Goal: Information Seeking & Learning: Learn about a topic

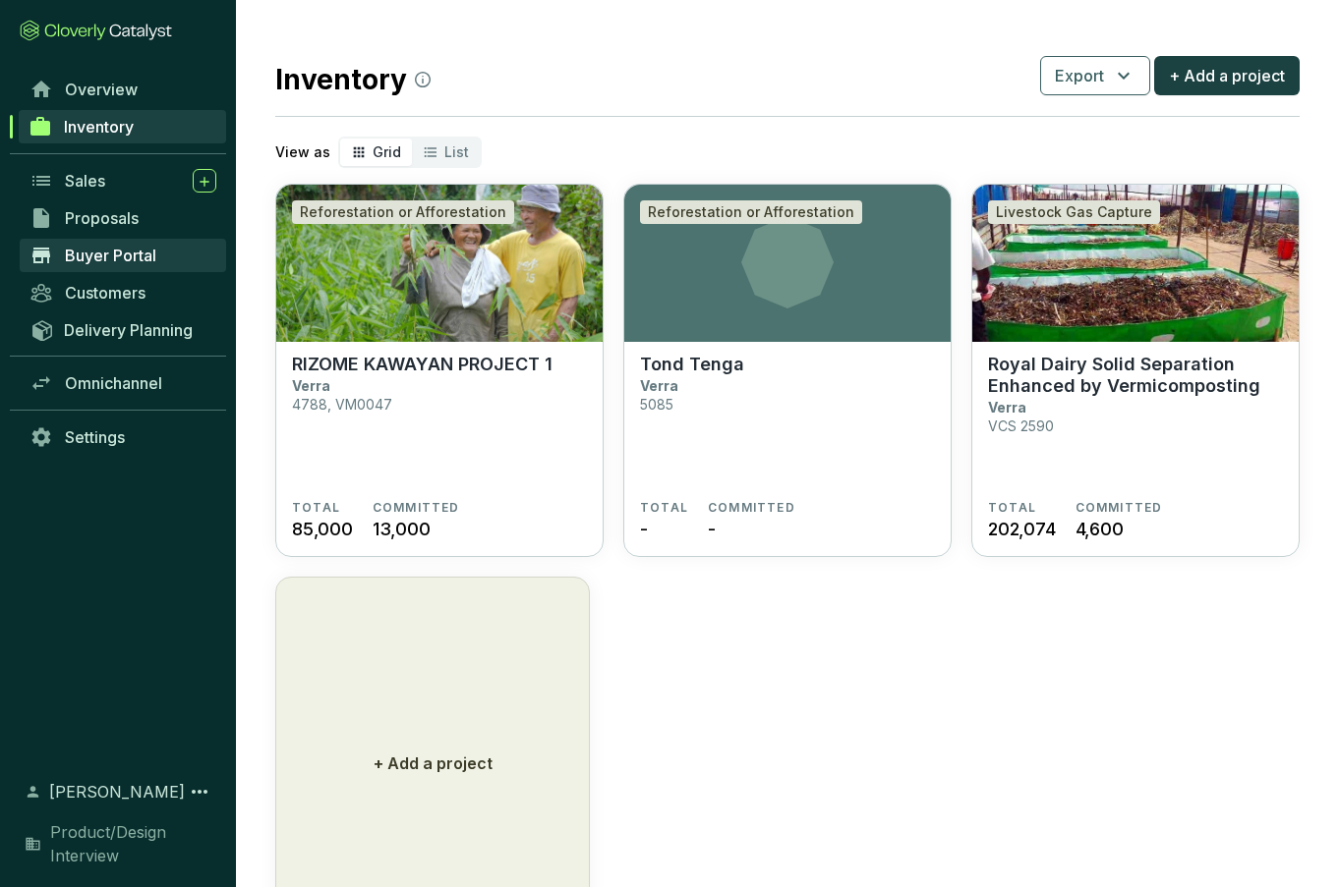
click at [79, 259] on span "Buyer Portal" at bounding box center [110, 256] width 91 height 20
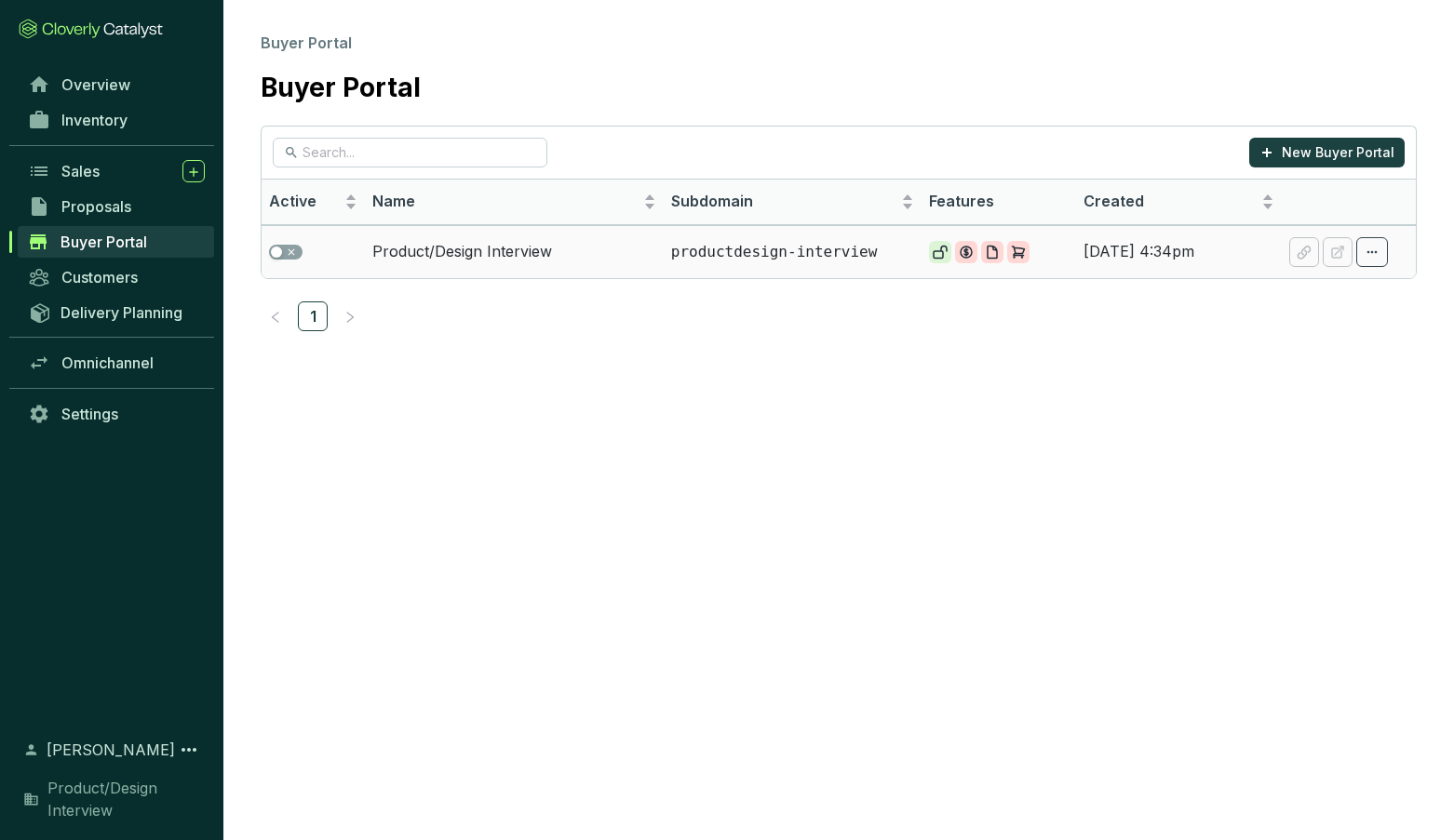
click at [476, 250] on td "Product/Design Interview" at bounding box center [513, 252] width 298 height 53
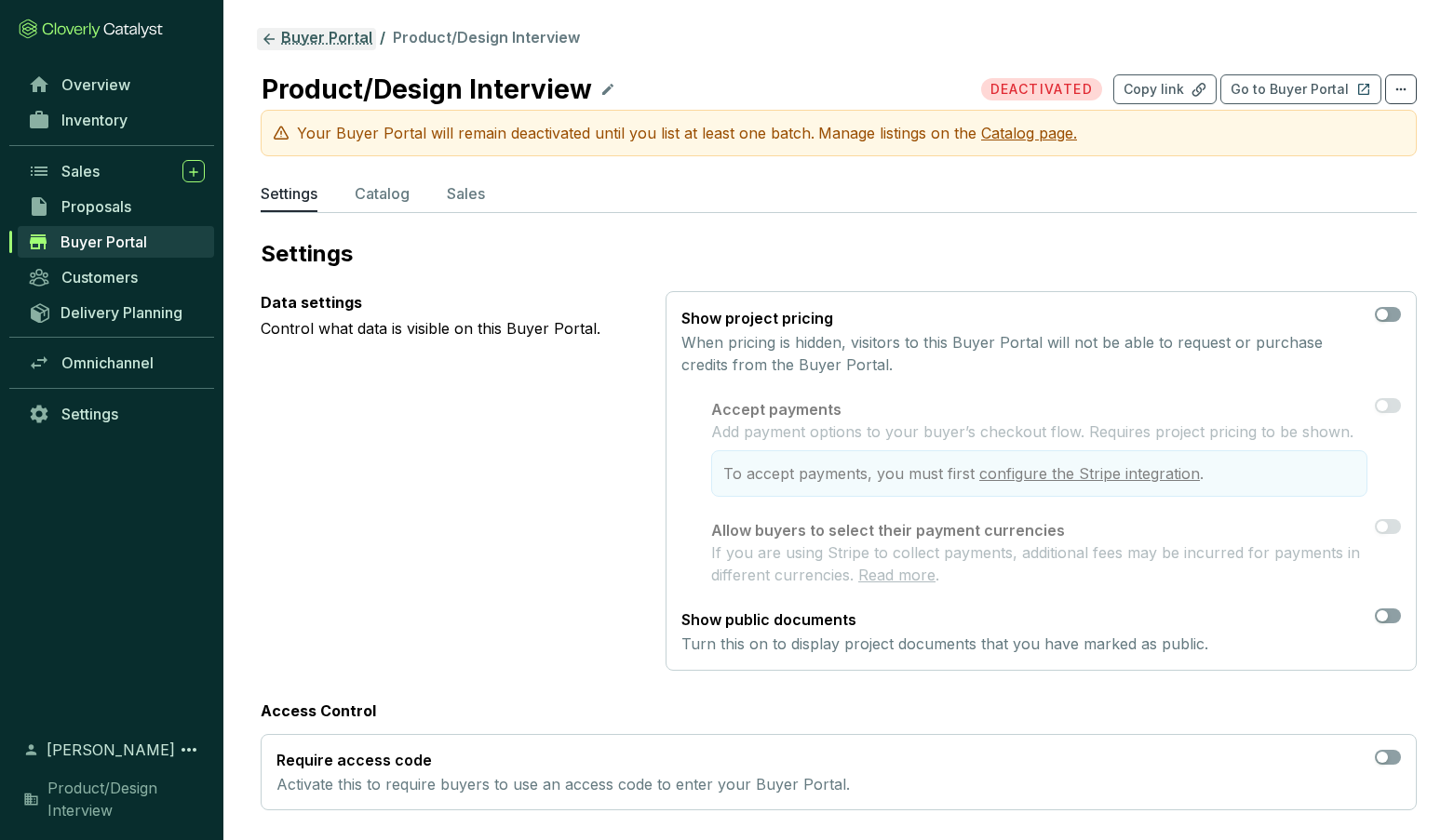
click at [271, 31] on icon at bounding box center [269, 39] width 17 height 17
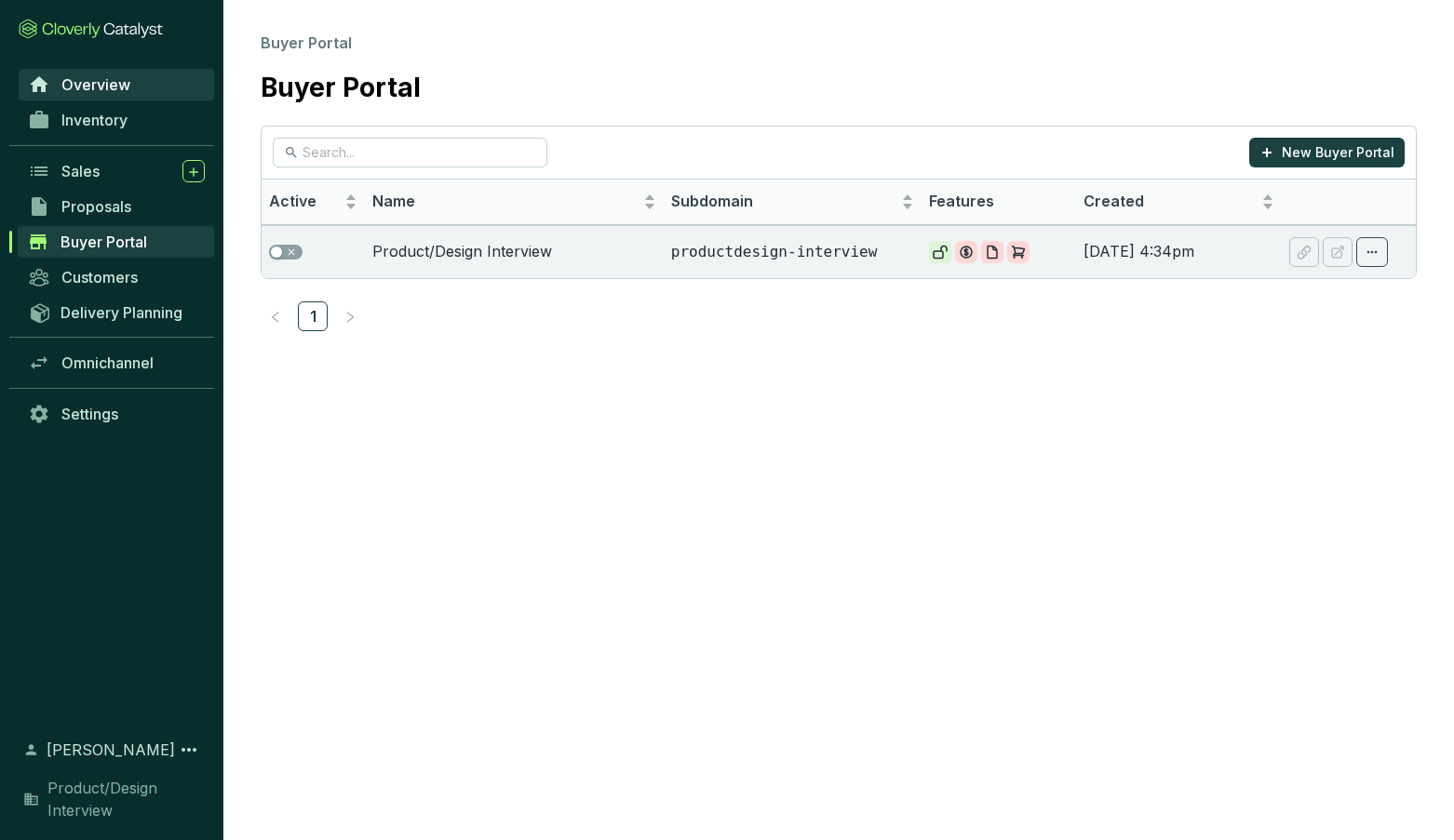
click at [82, 79] on span "Overview" at bounding box center [96, 85] width 69 height 19
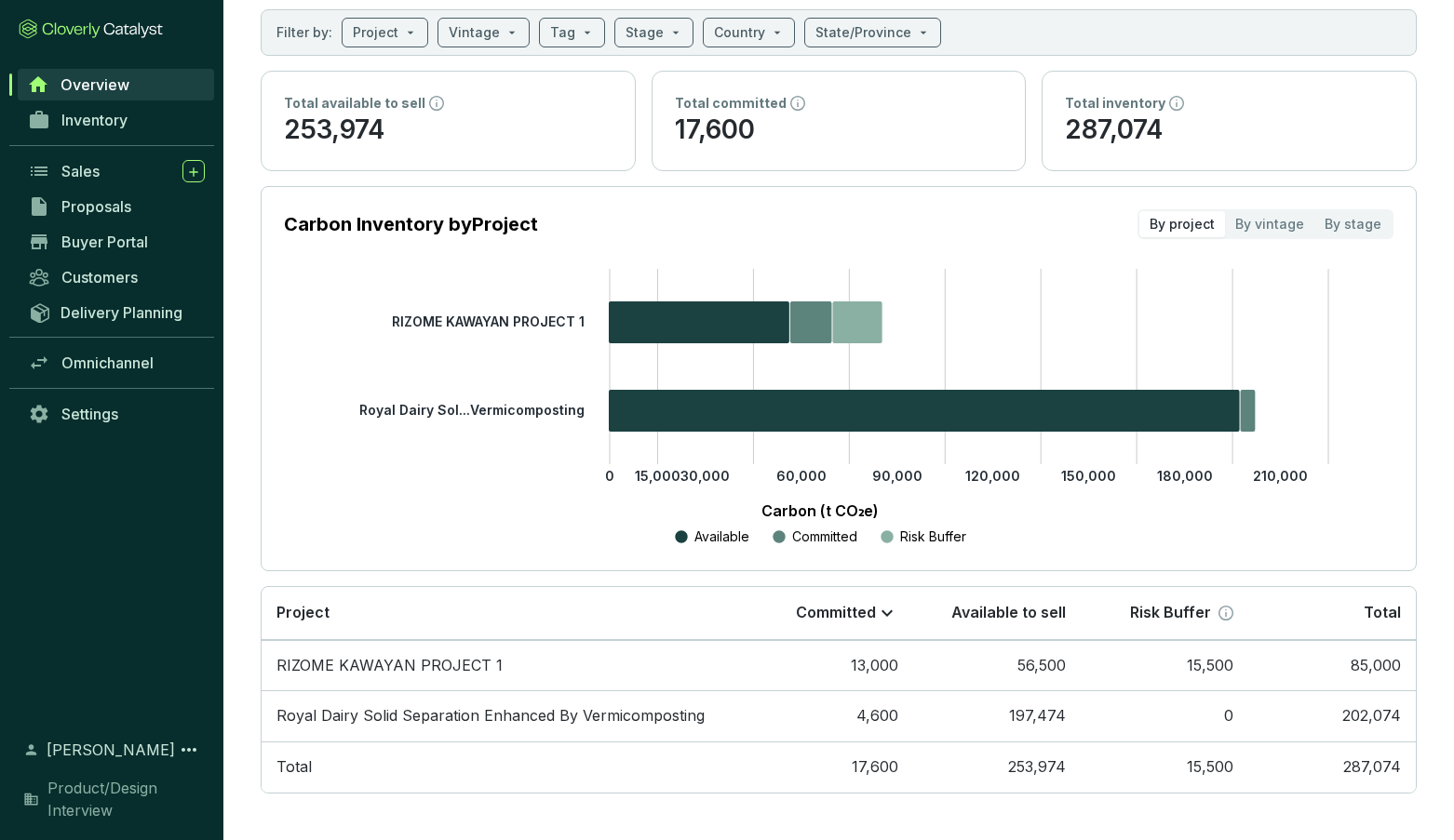
scroll to position [101, 0]
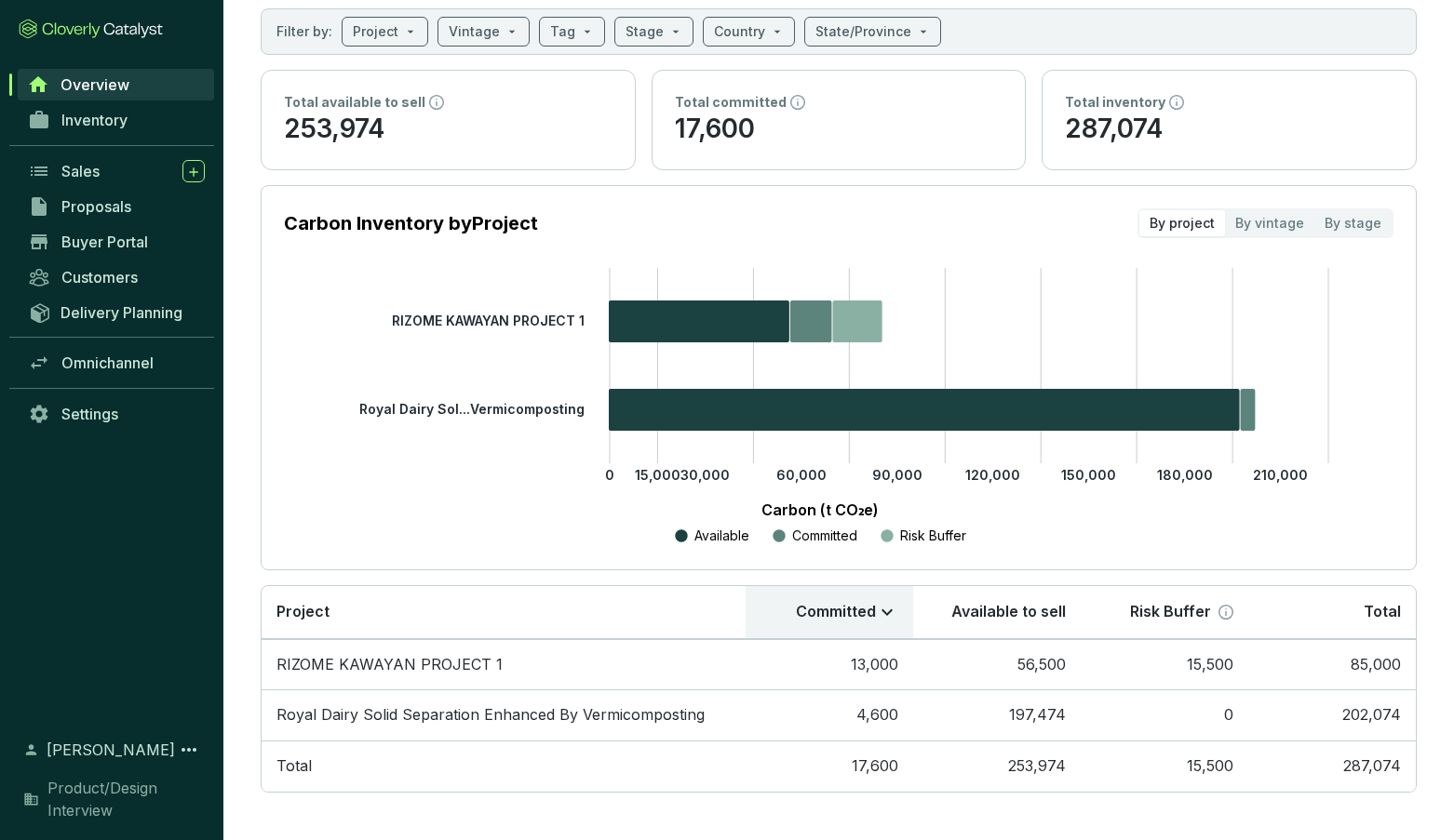
click at [834, 606] on p "Committed" at bounding box center [835, 613] width 81 height 21
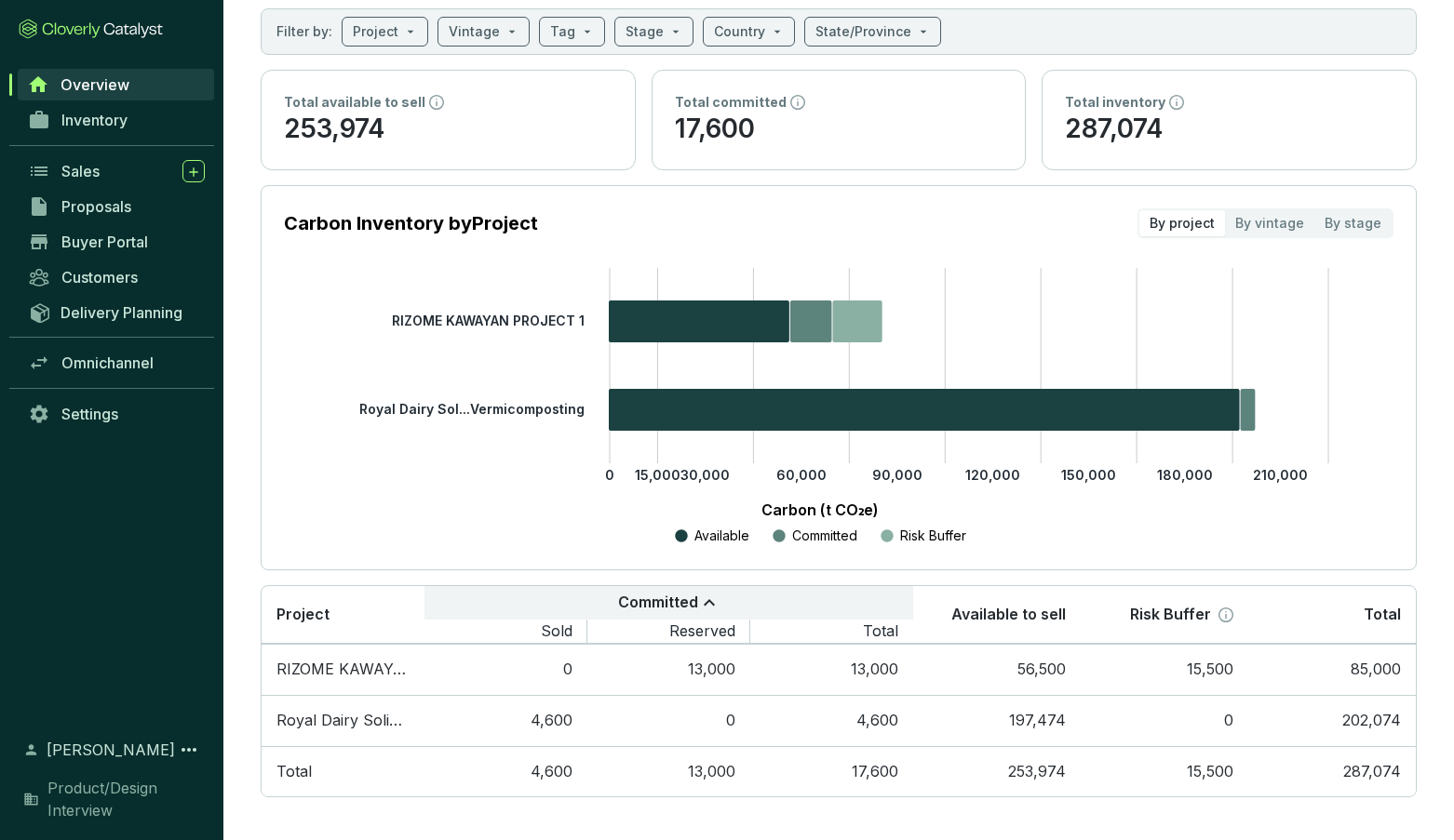
click at [651, 600] on p "Committed" at bounding box center [658, 603] width 81 height 21
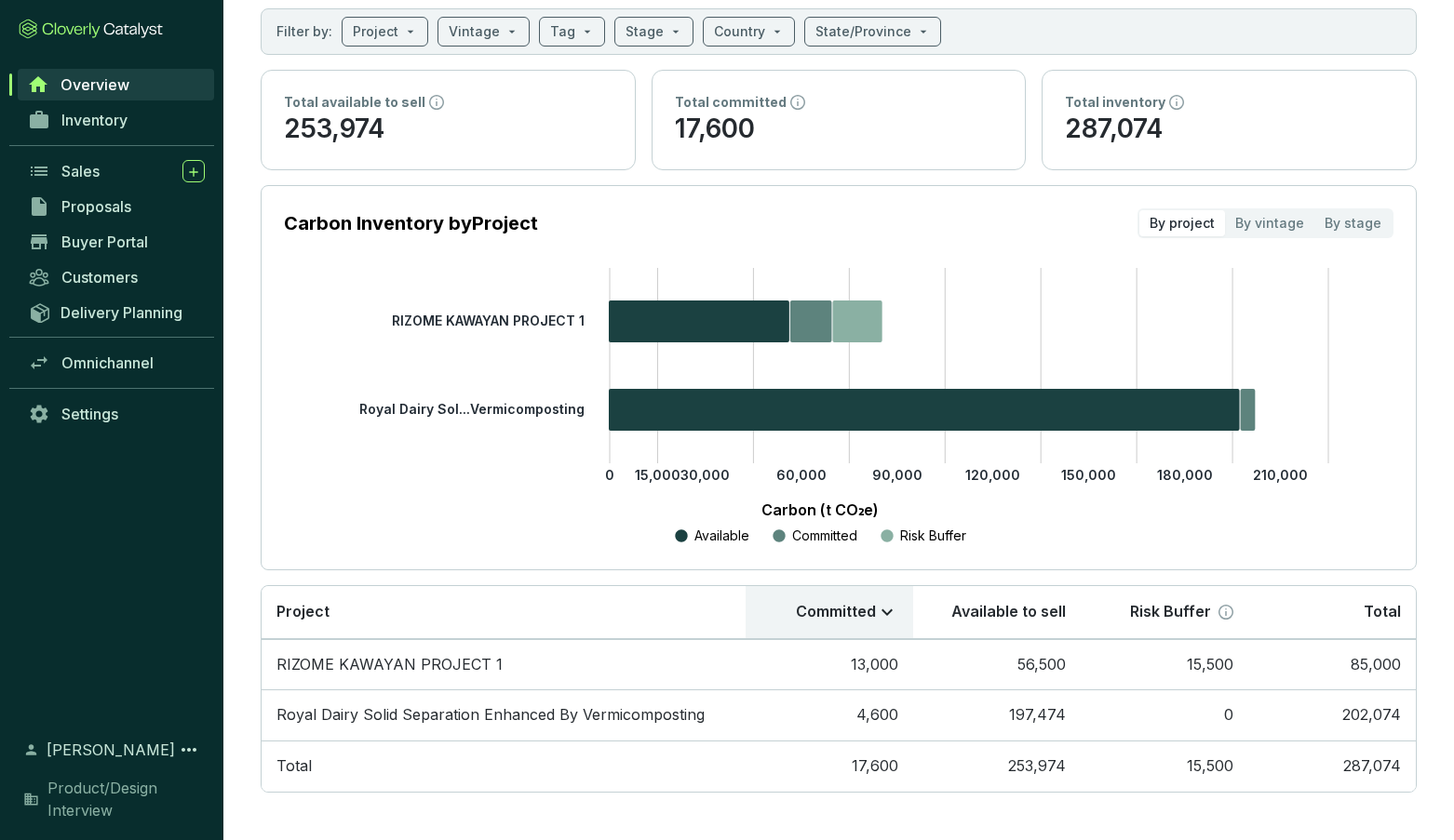
click at [843, 611] on p "Committed" at bounding box center [835, 613] width 81 height 21
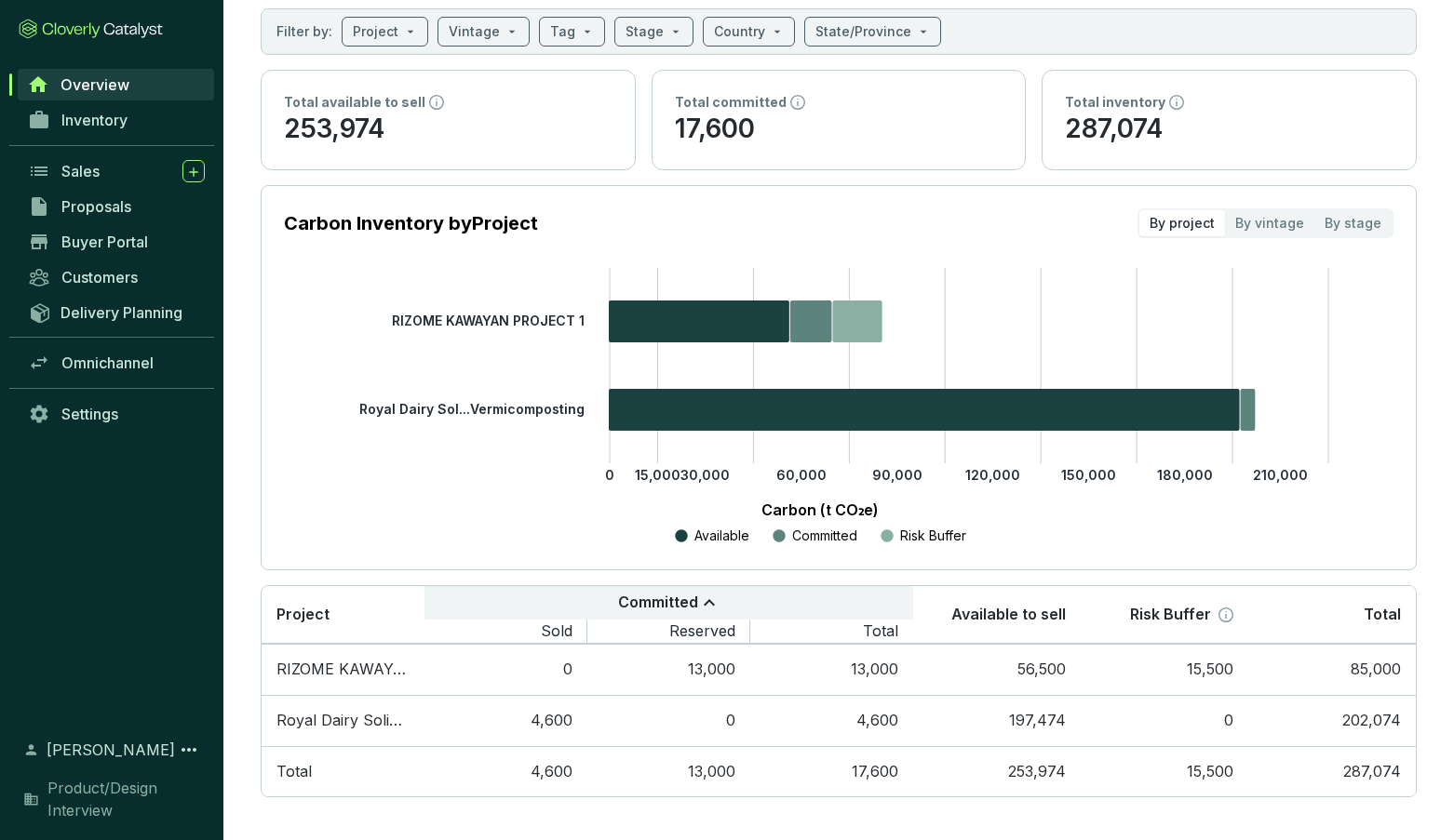
click at [628, 599] on p "Committed" at bounding box center [658, 603] width 81 height 21
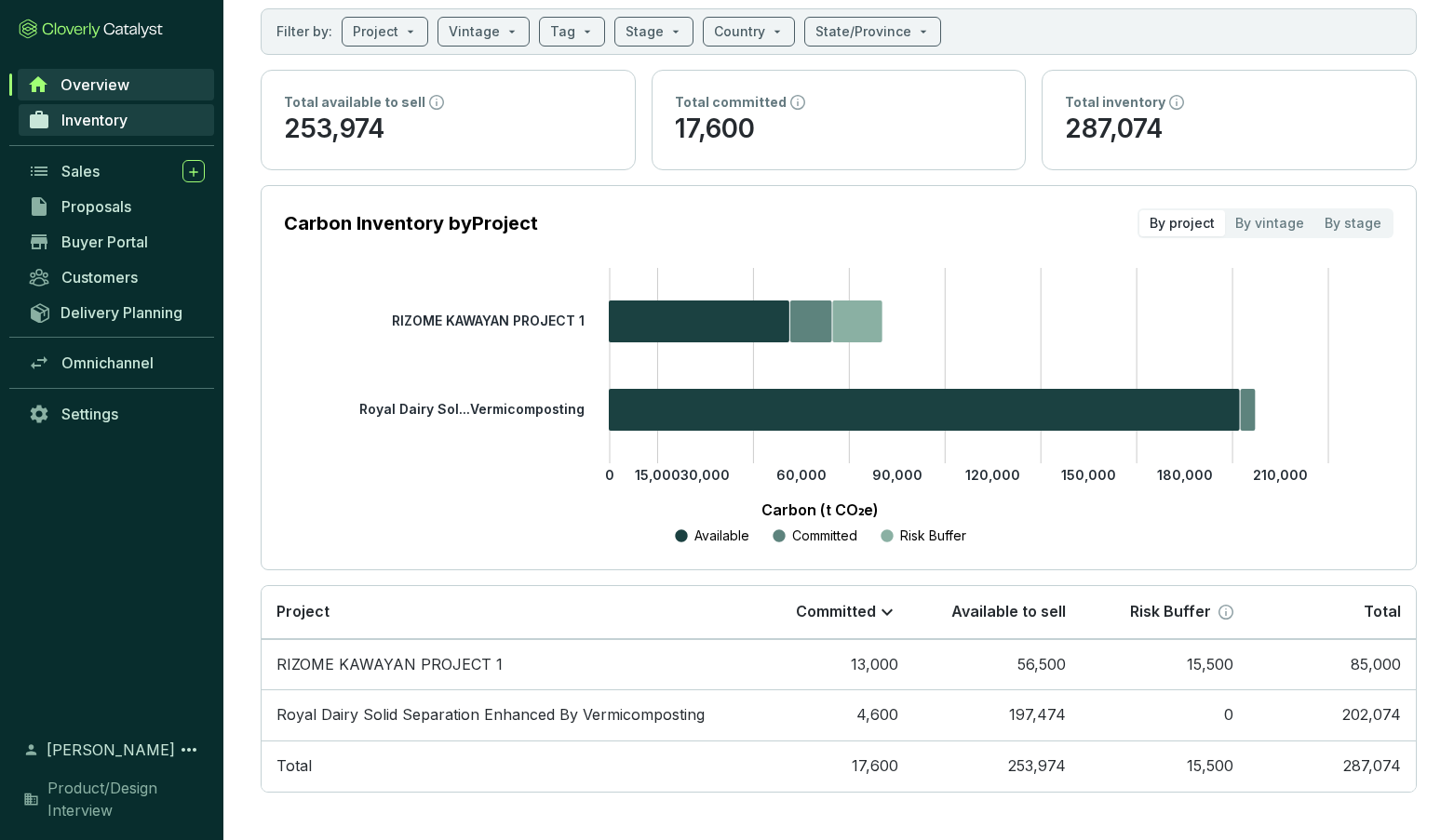
click at [92, 116] on span "Inventory" at bounding box center [95, 120] width 66 height 19
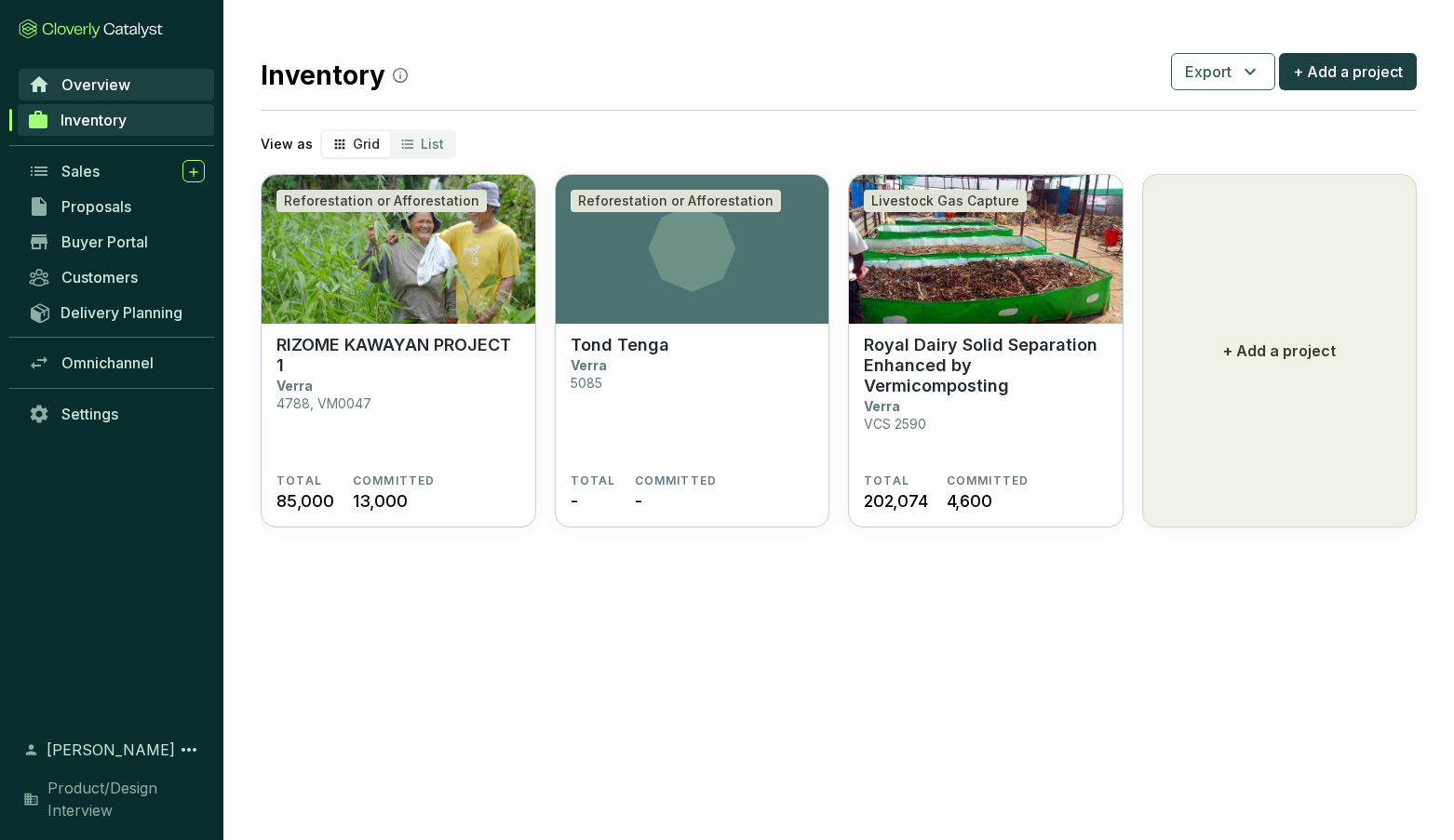
click at [91, 80] on span "Overview" at bounding box center [96, 85] width 69 height 19
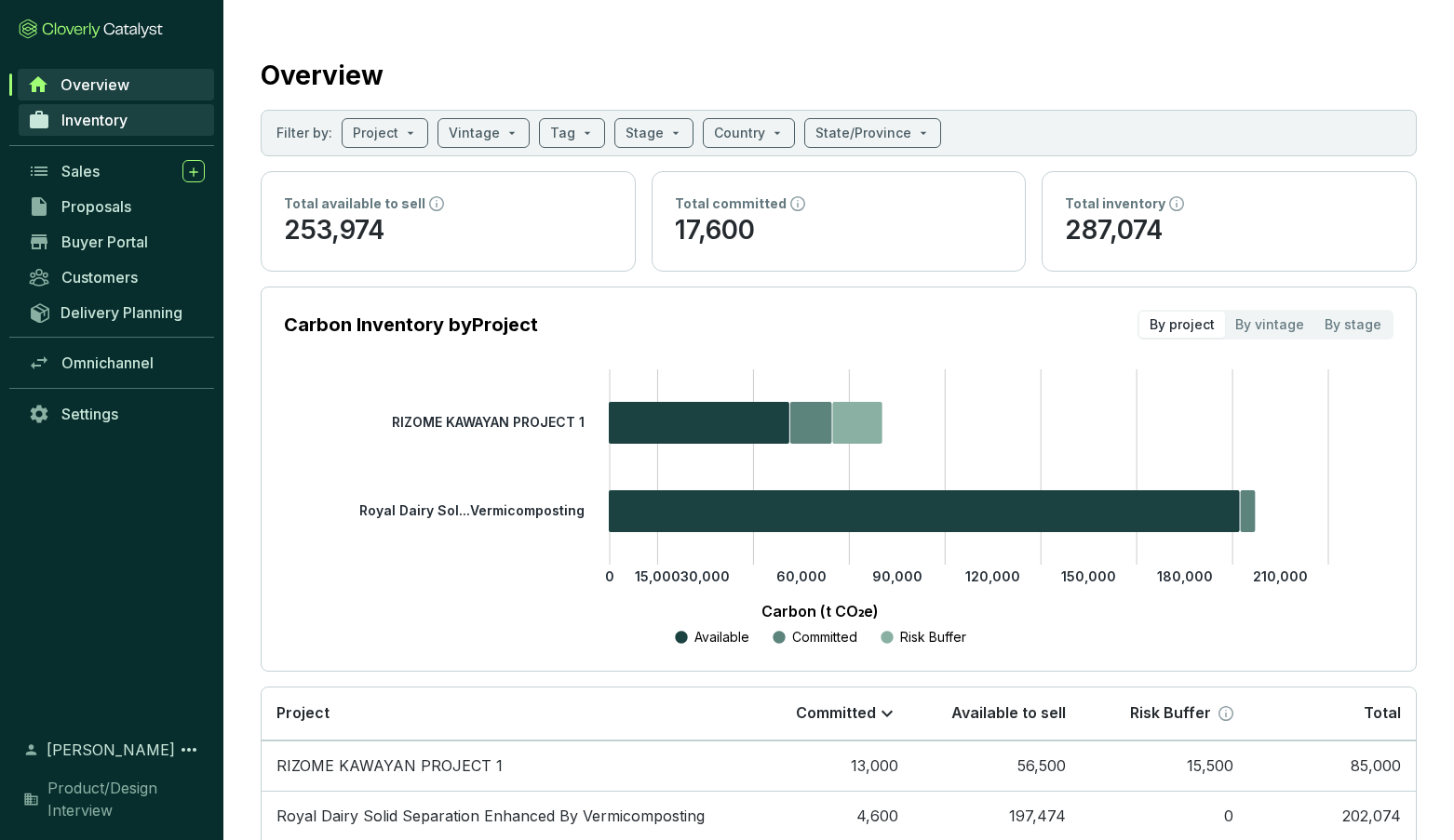
click at [85, 123] on span "Inventory" at bounding box center [95, 120] width 66 height 19
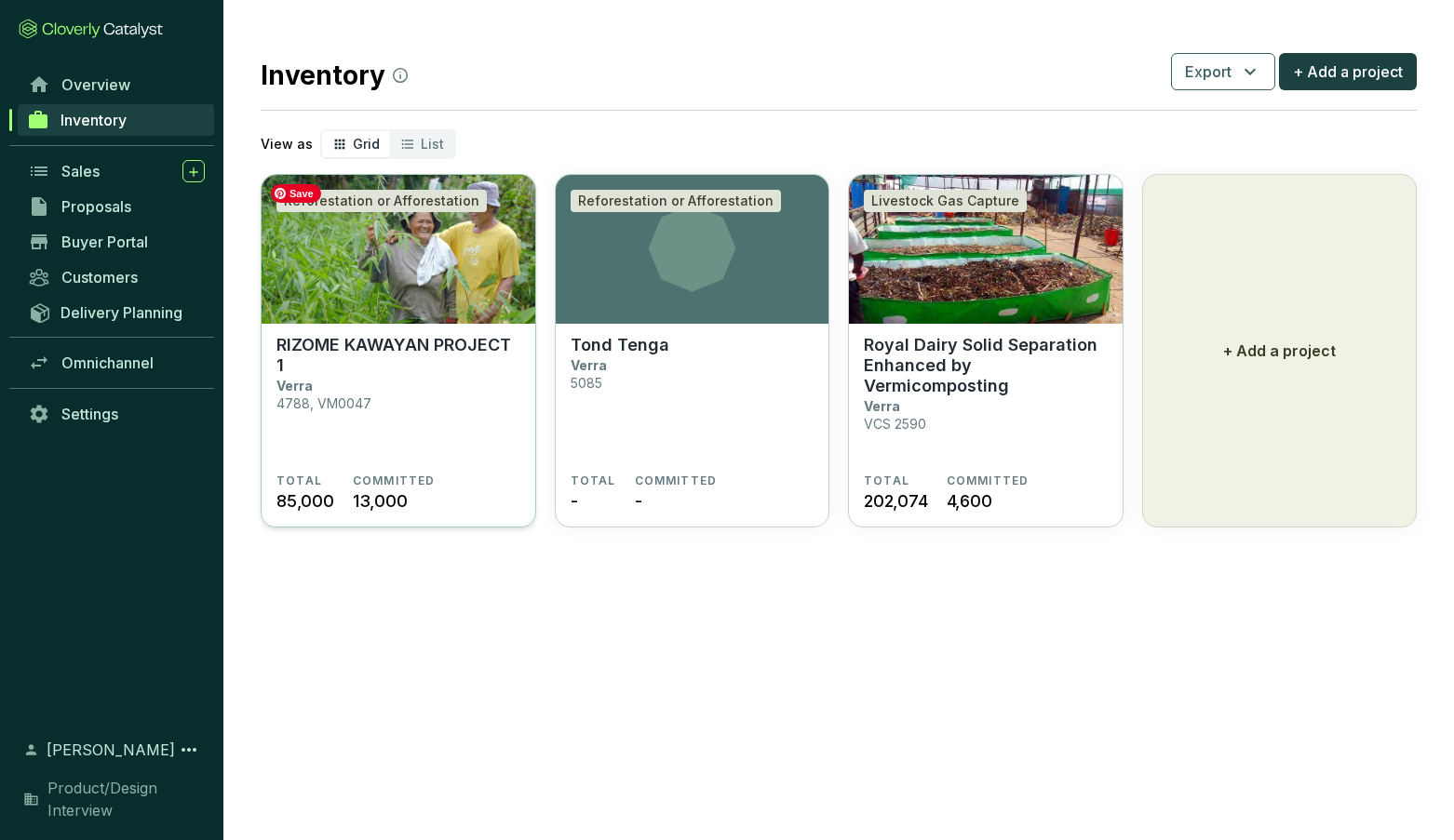
click at [382, 270] on img at bounding box center [398, 249] width 274 height 149
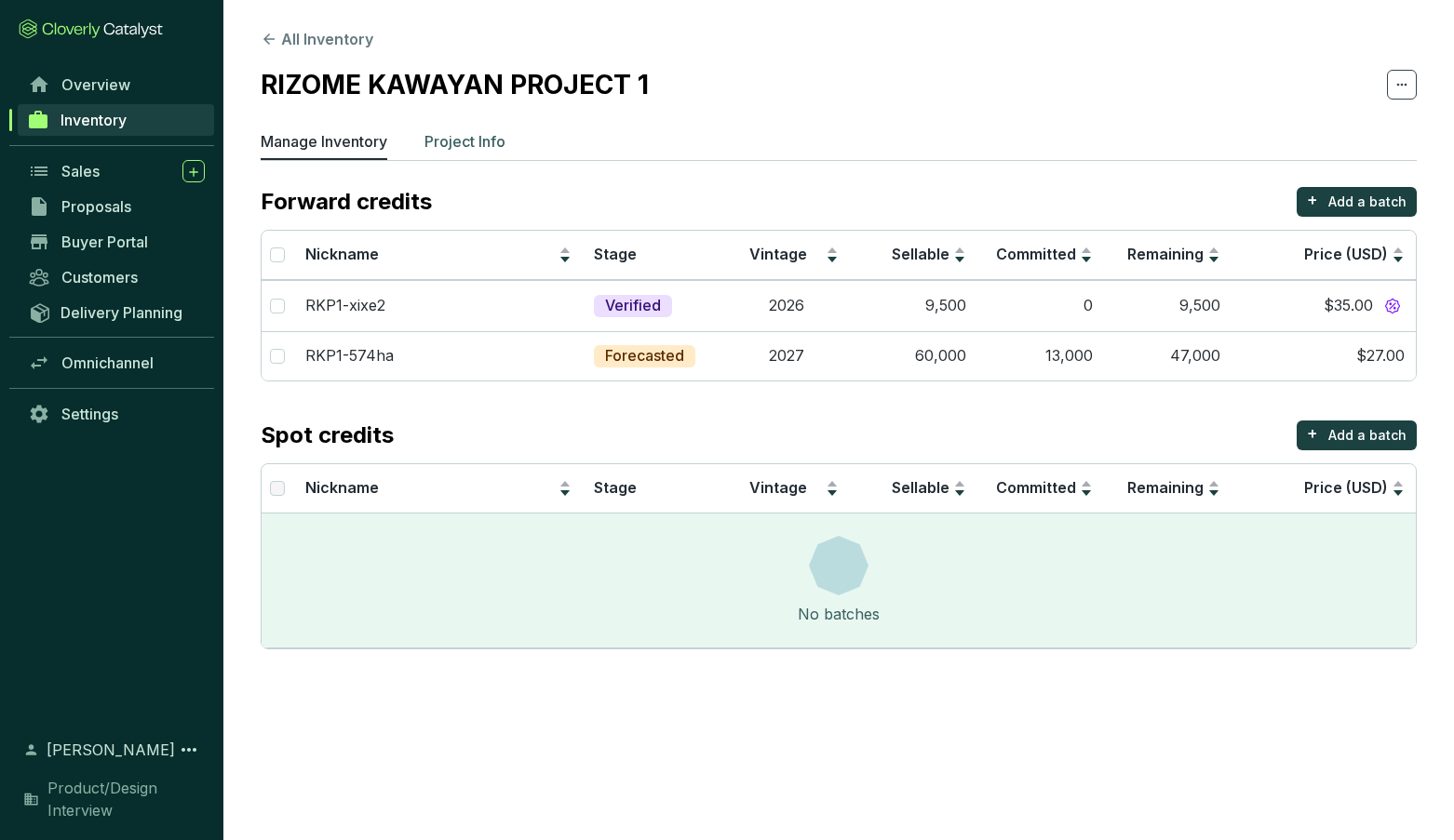
click at [458, 139] on p "Project Info" at bounding box center [465, 142] width 81 height 23
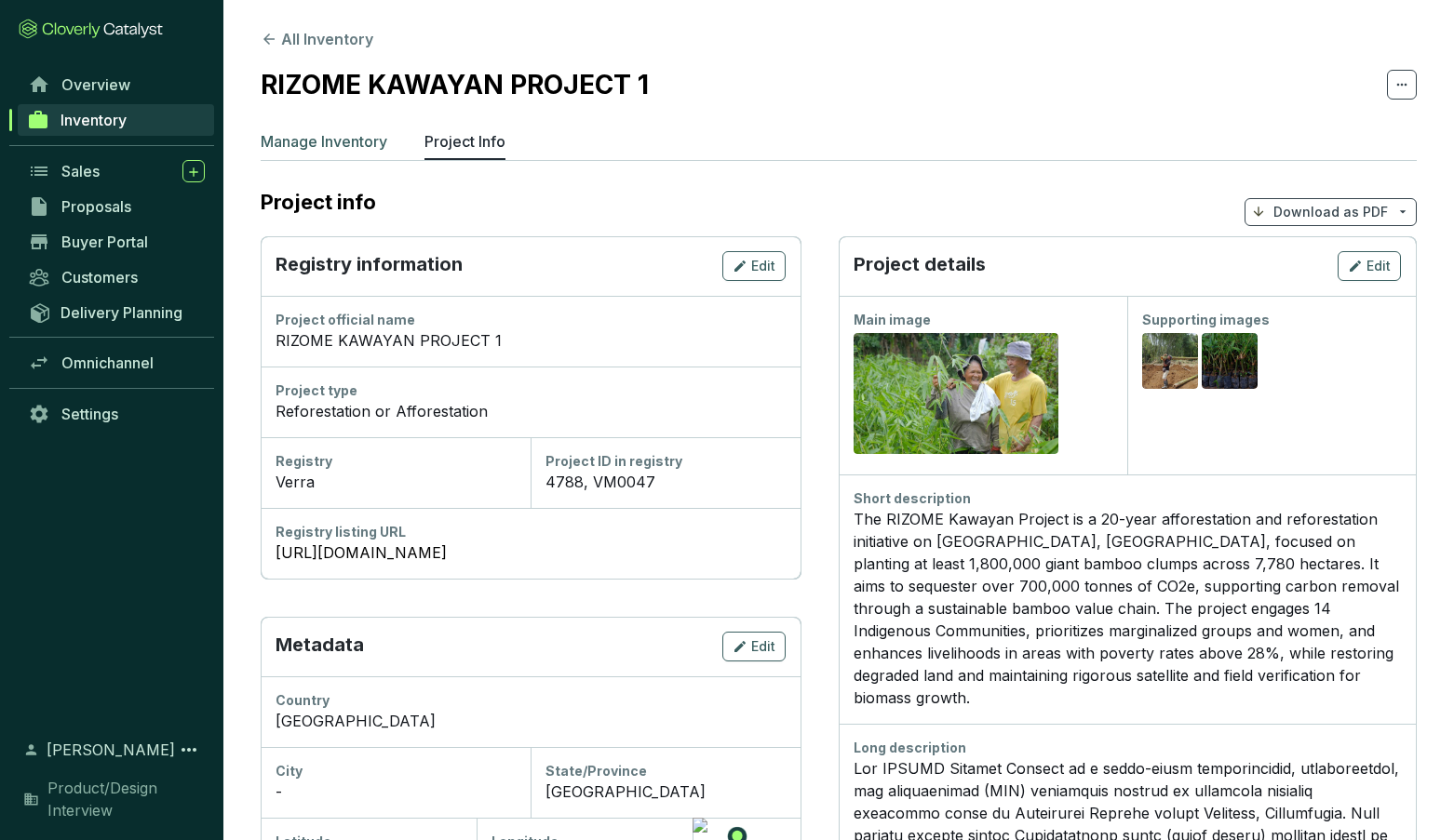
click at [348, 137] on p "Manage Inventory" at bounding box center [324, 142] width 127 height 23
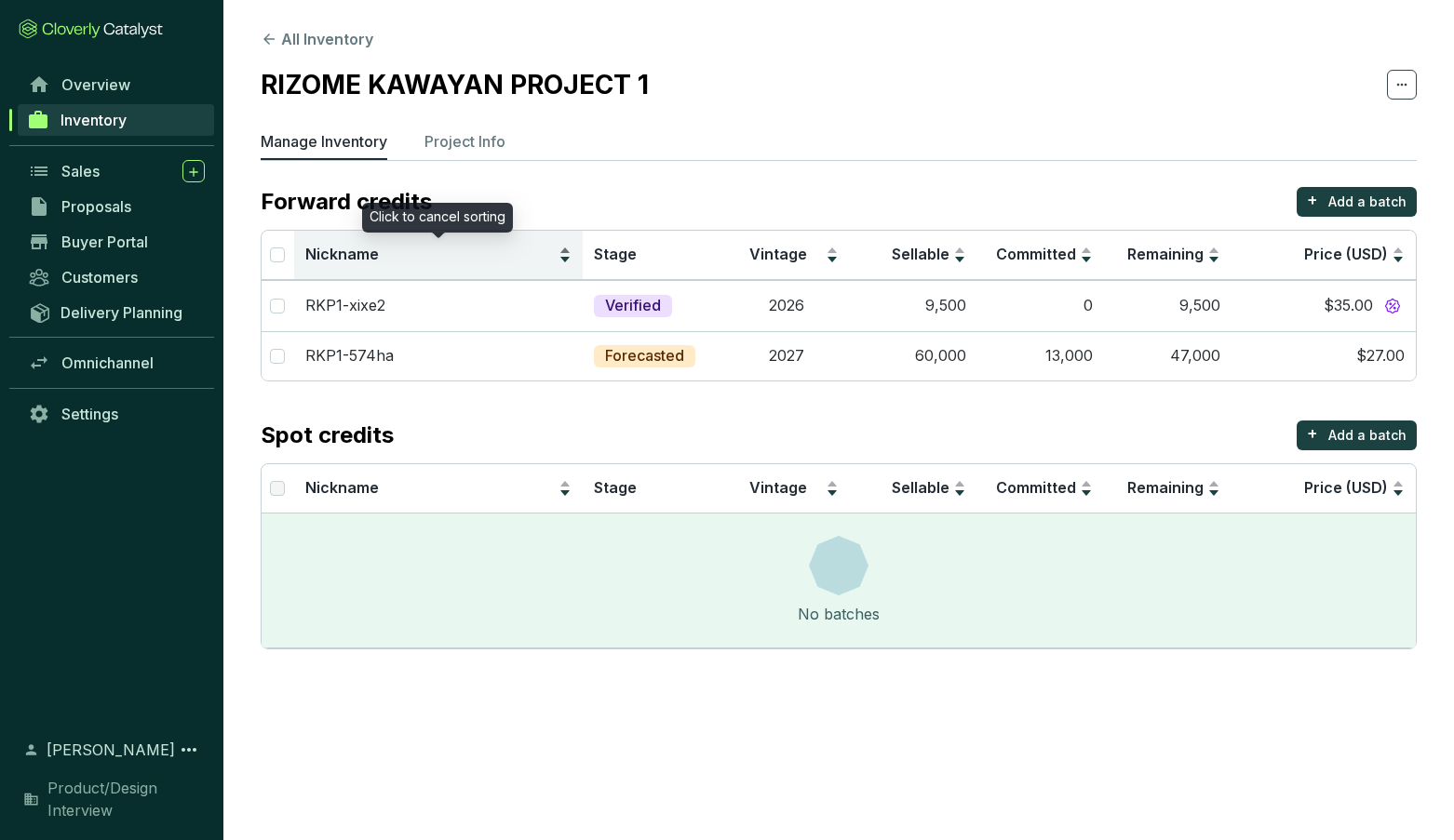
click at [566, 250] on div "Nickname" at bounding box center [438, 255] width 266 height 23
click at [565, 260] on div "Nickname" at bounding box center [438, 255] width 266 height 23
click at [565, 252] on div "Nickname" at bounding box center [438, 255] width 266 height 23
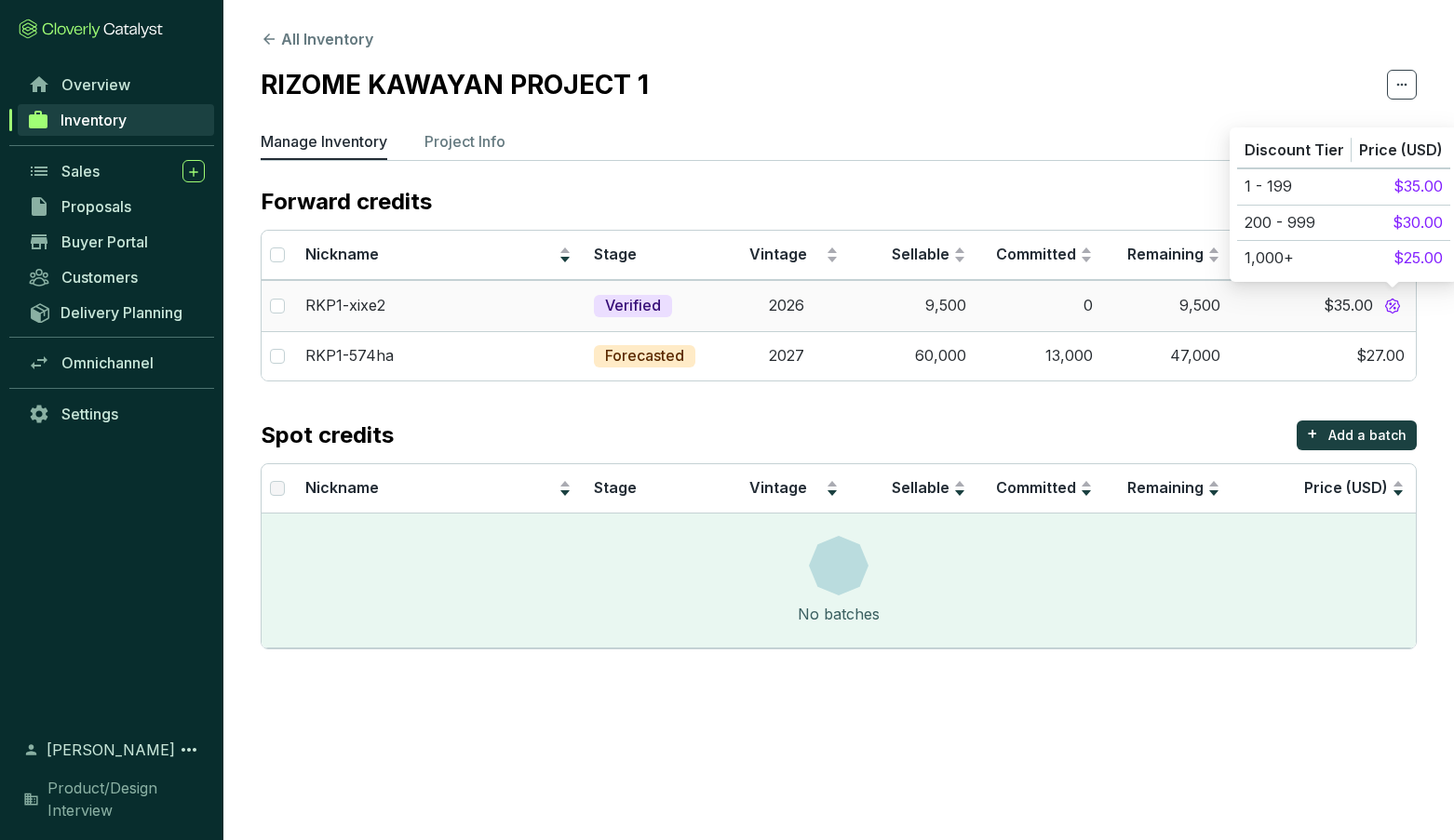
click at [1387, 307] on icon at bounding box center [1392, 306] width 17 height 17
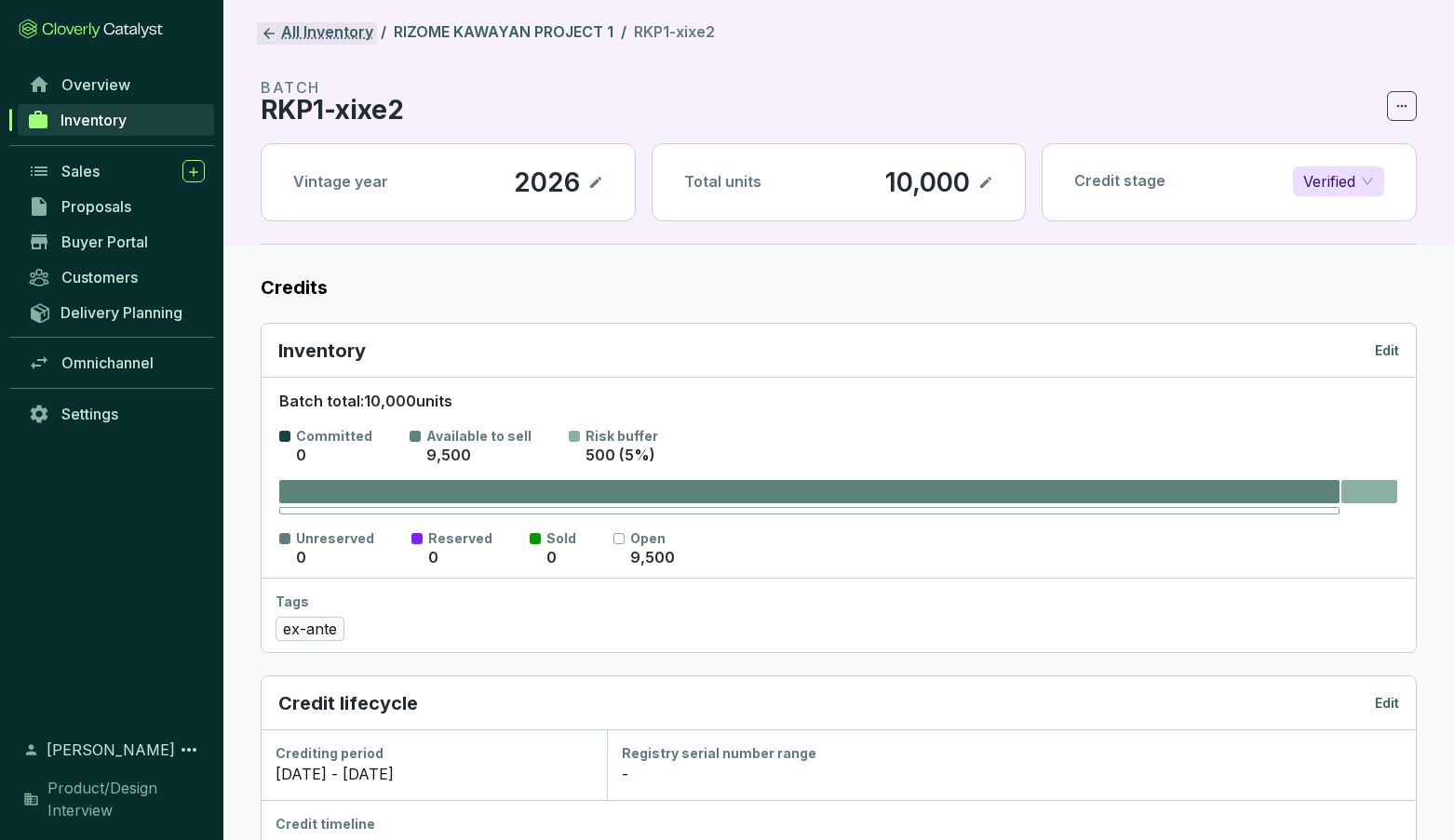
click at [265, 29] on icon at bounding box center [269, 34] width 17 height 17
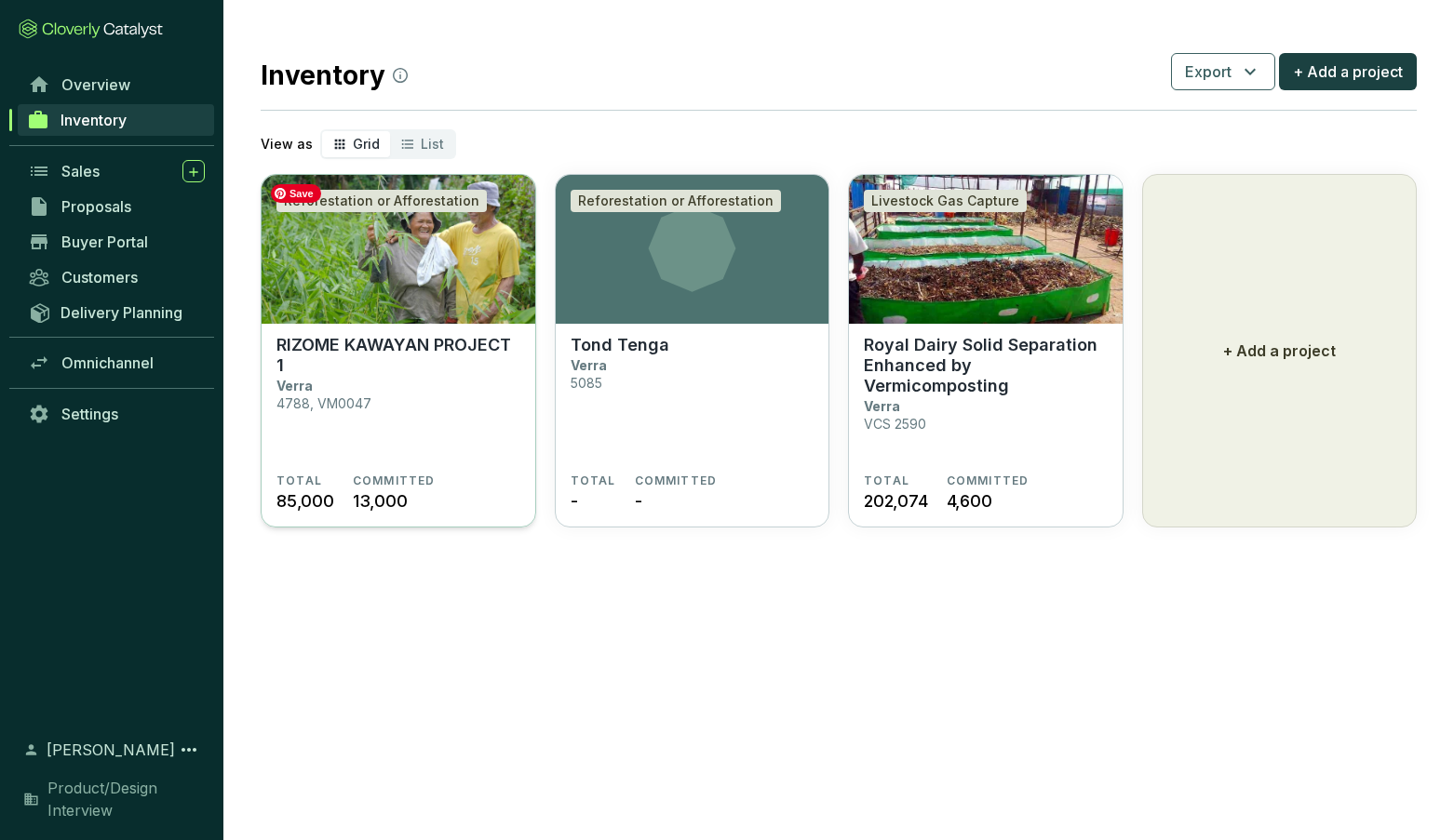
click at [373, 303] on img at bounding box center [398, 249] width 274 height 149
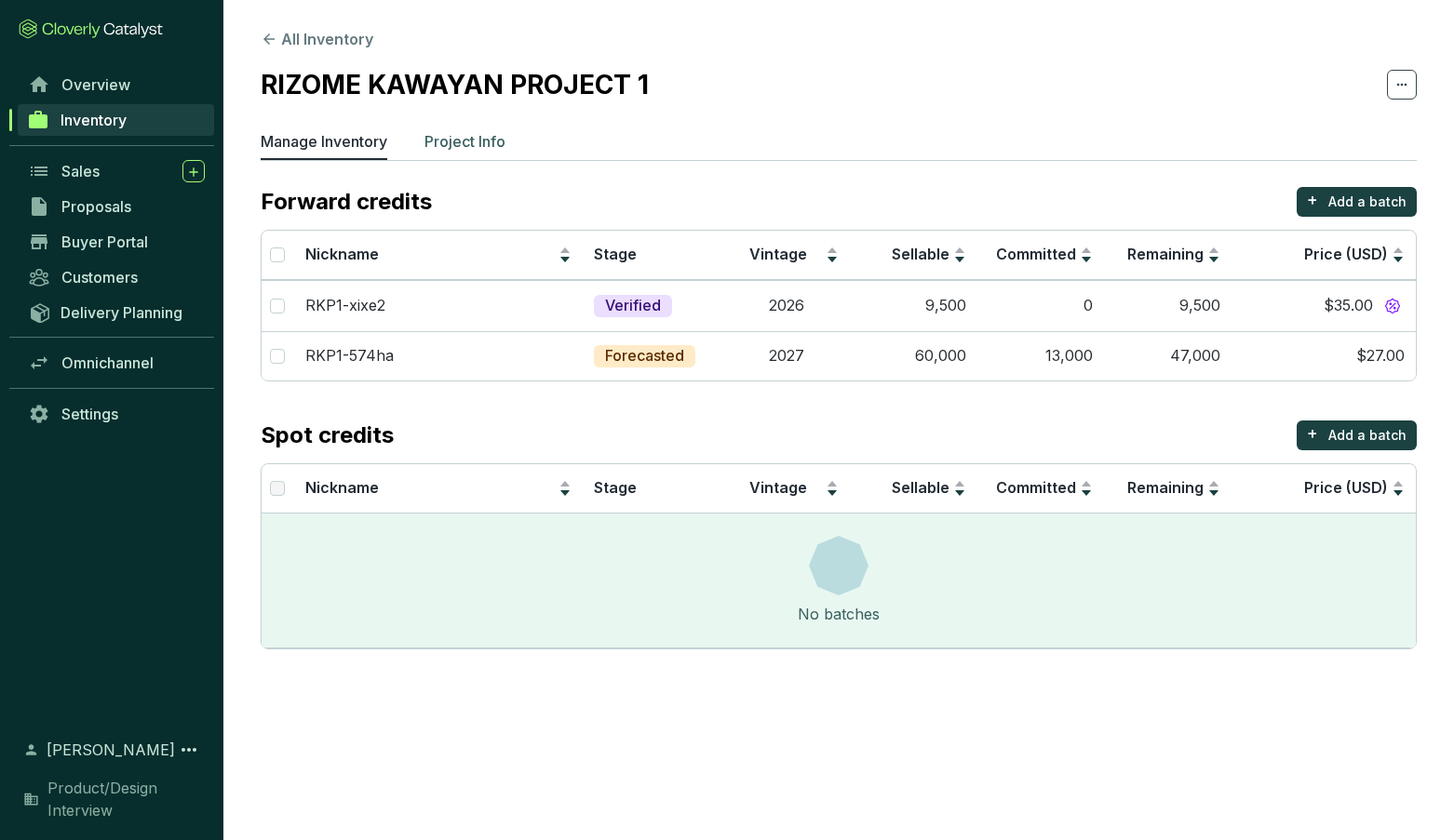
click at [458, 135] on p "Project Info" at bounding box center [465, 142] width 81 height 23
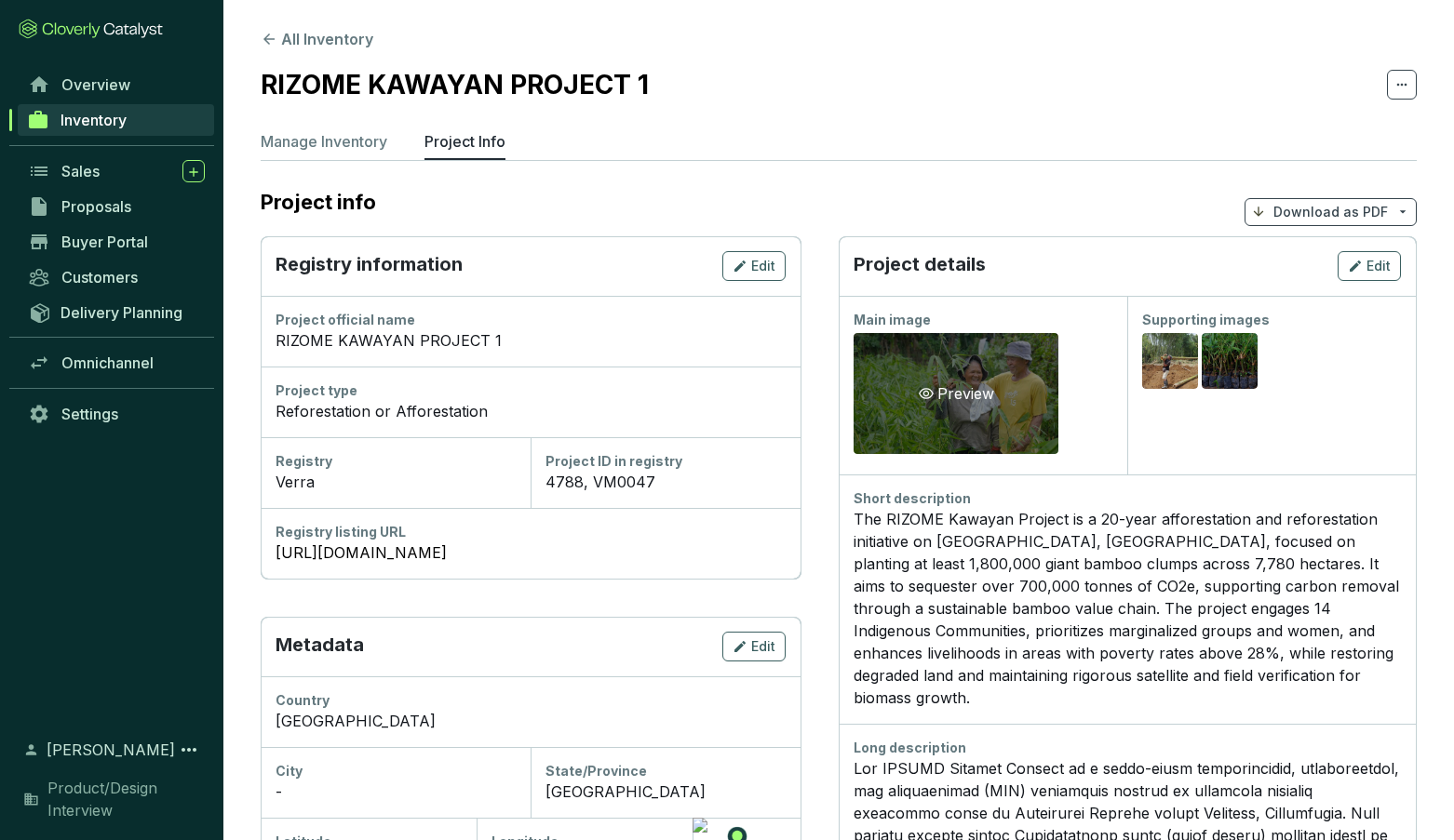
click at [992, 396] on div "Preview" at bounding box center [956, 394] width 82 height 23
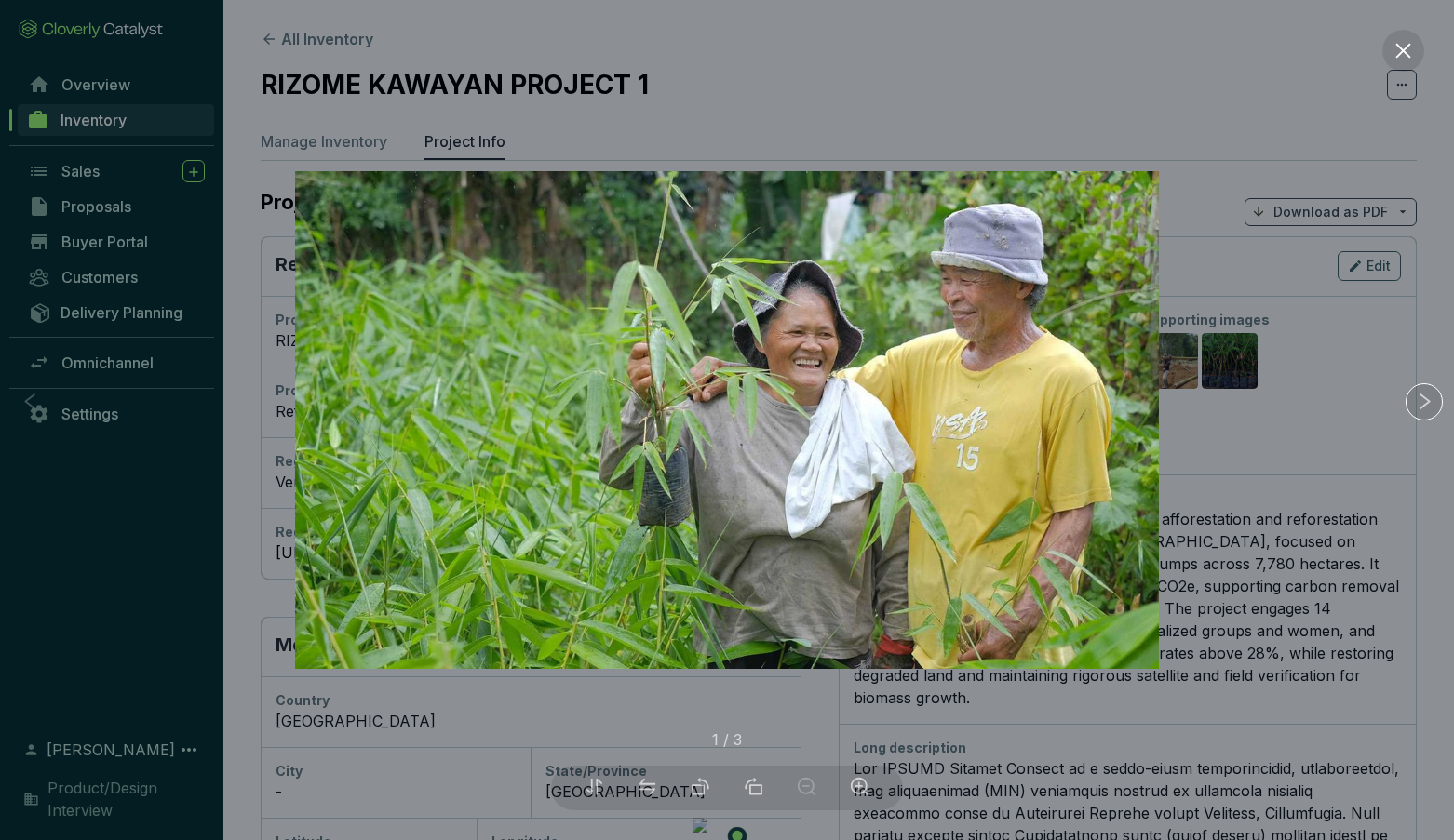
click at [1222, 366] on div at bounding box center [727, 420] width 1454 height 840
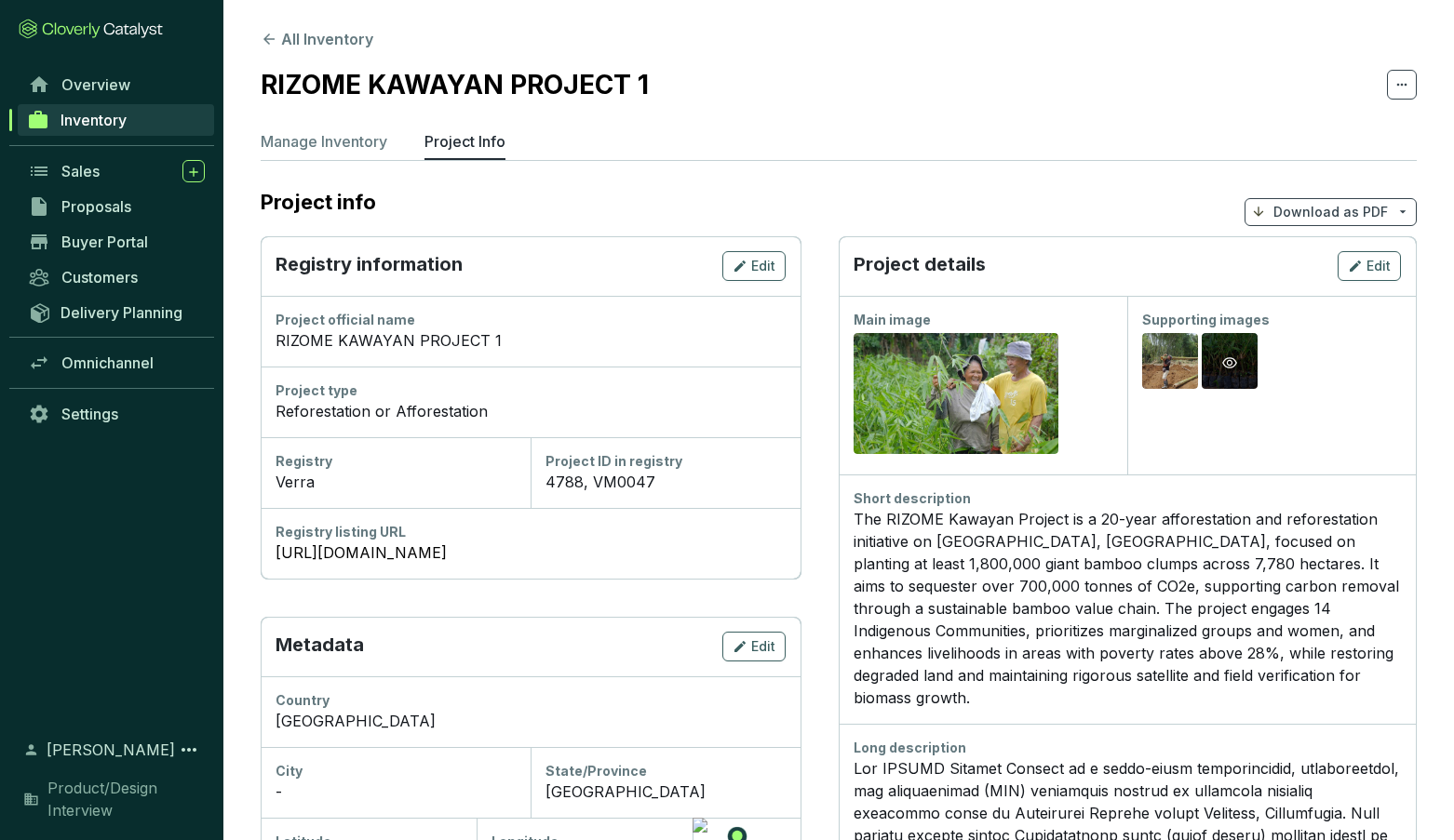
click at [1230, 366] on icon "eye" at bounding box center [1230, 363] width 15 height 15
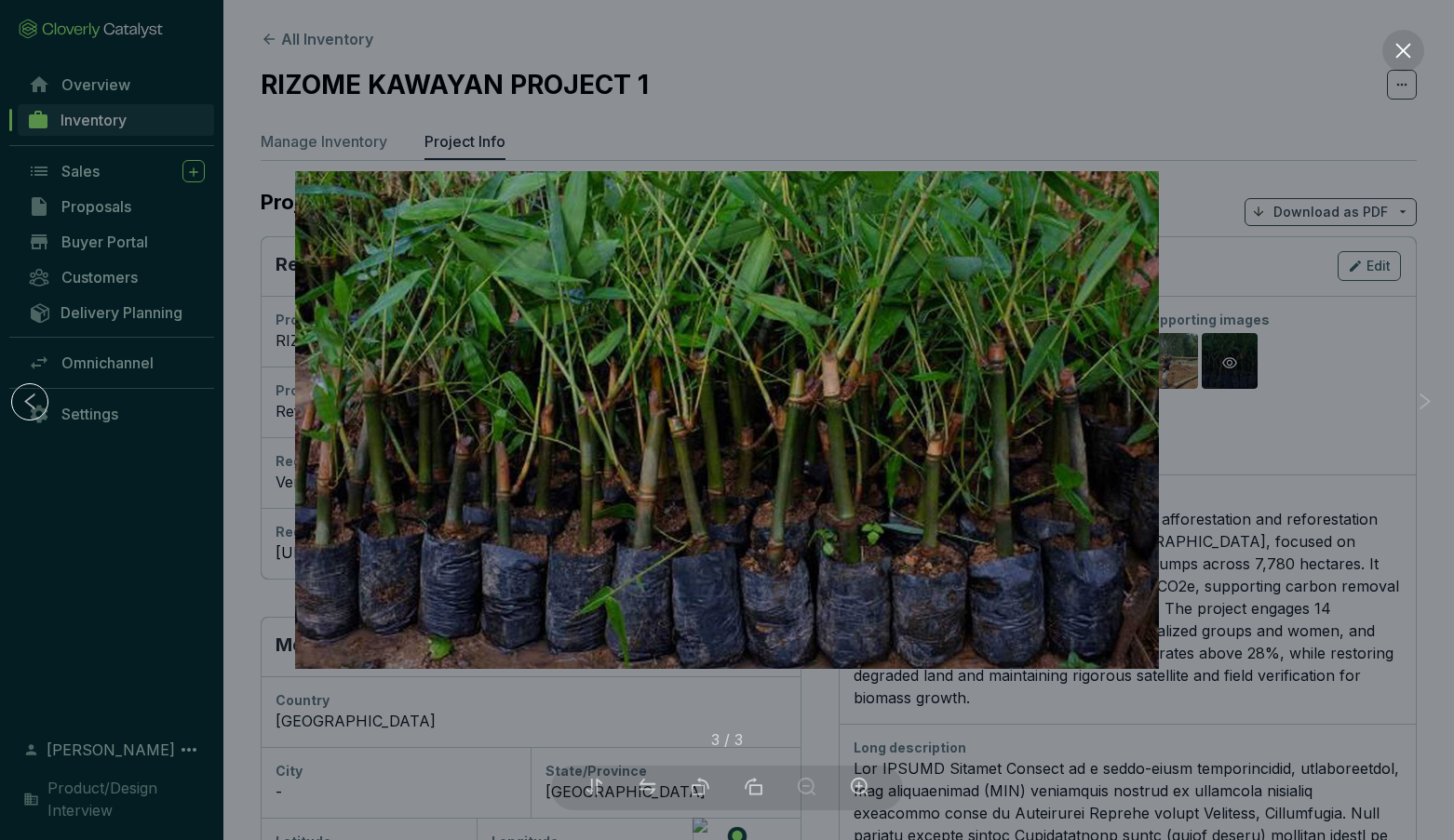
click at [1230, 366] on div at bounding box center [727, 420] width 1454 height 840
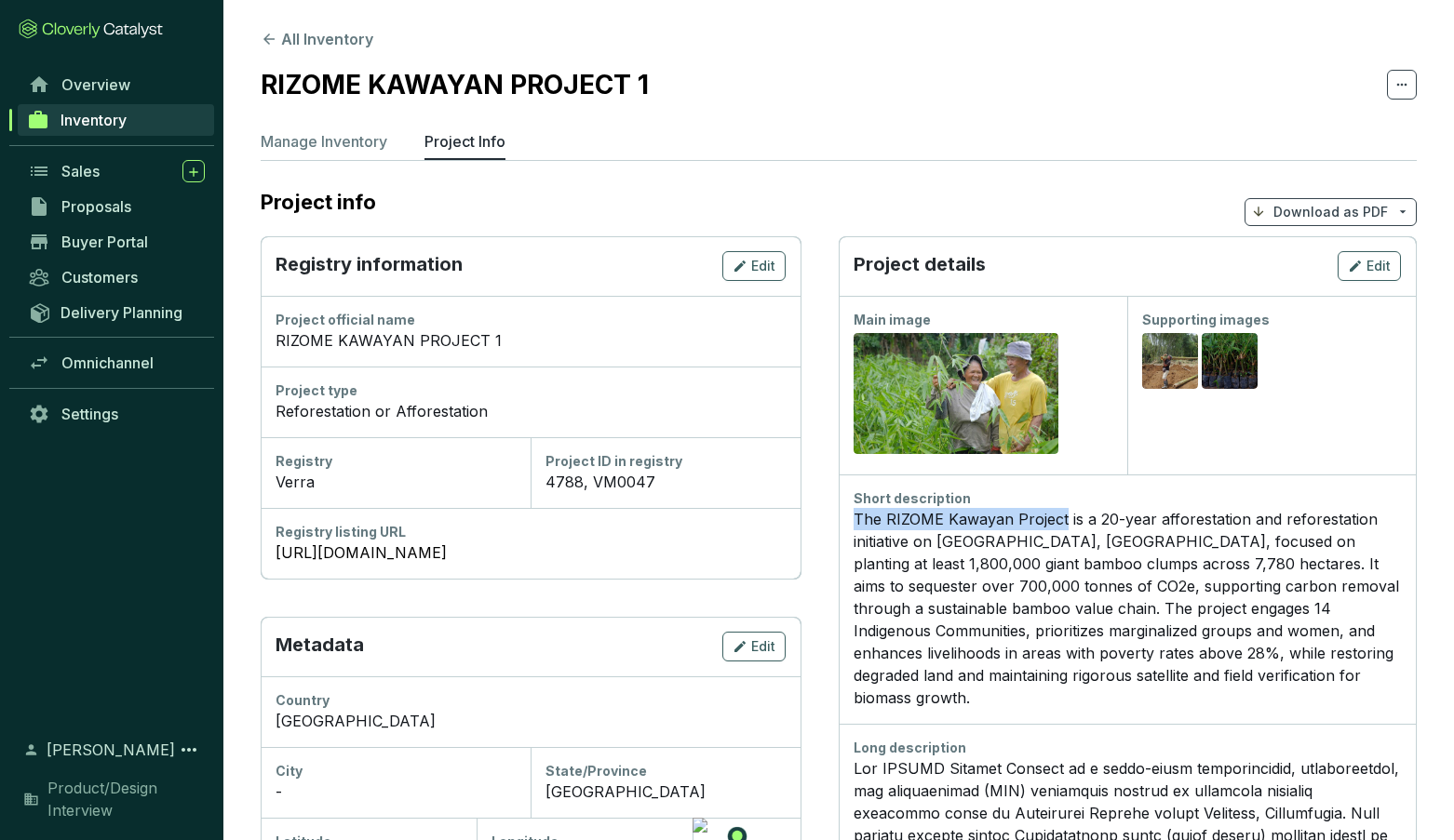
drag, startPoint x: 1063, startPoint y: 519, endPoint x: 844, endPoint y: 519, distance: 219.0
click at [846, 522] on div "Short description The RIZOME Kawayan Project is a 20-year afforestation and ref…" at bounding box center [1126, 599] width 577 height 249
copy div "The RIZOME Kawayan Project"
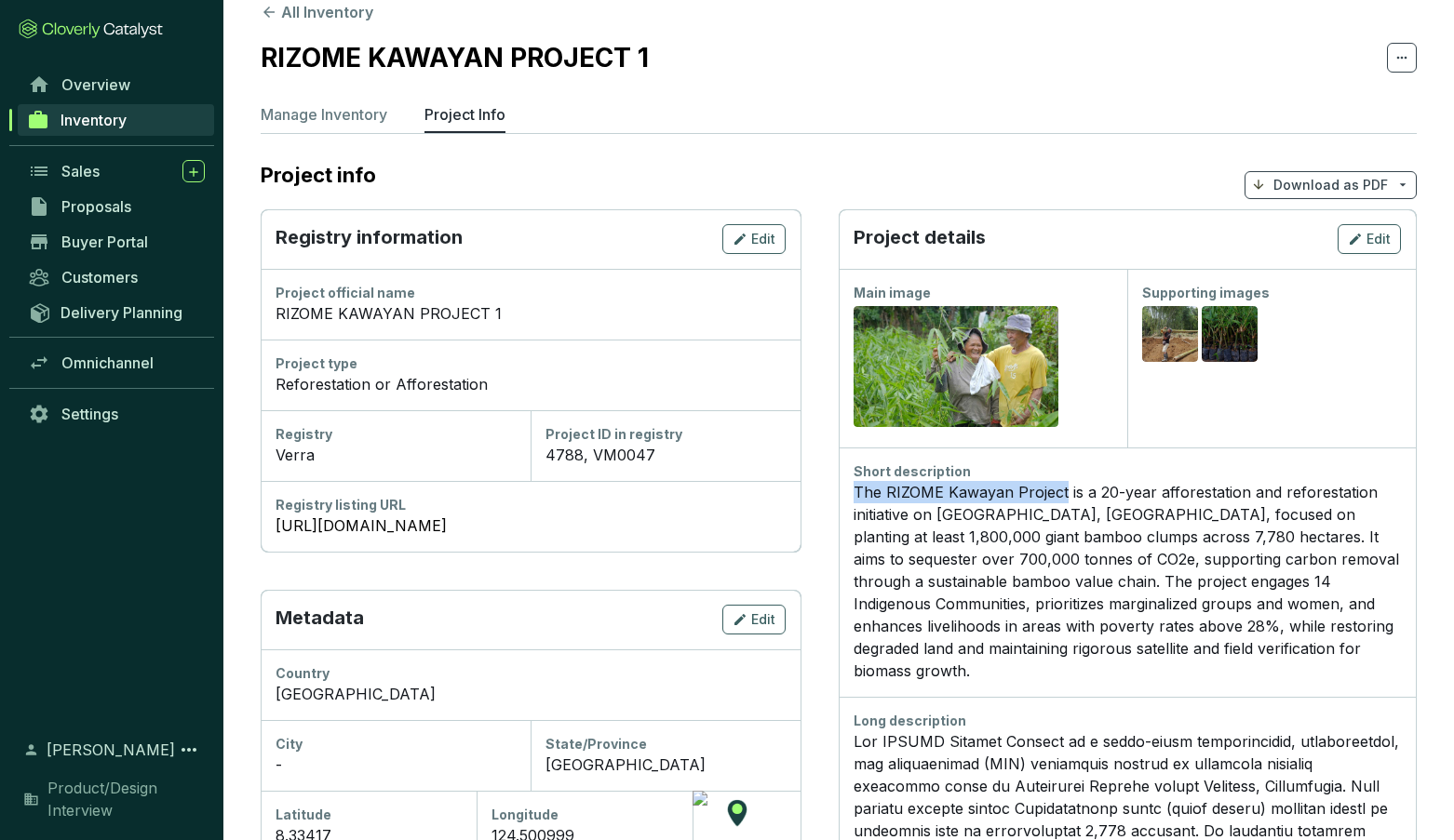
scroll to position [26, 0]
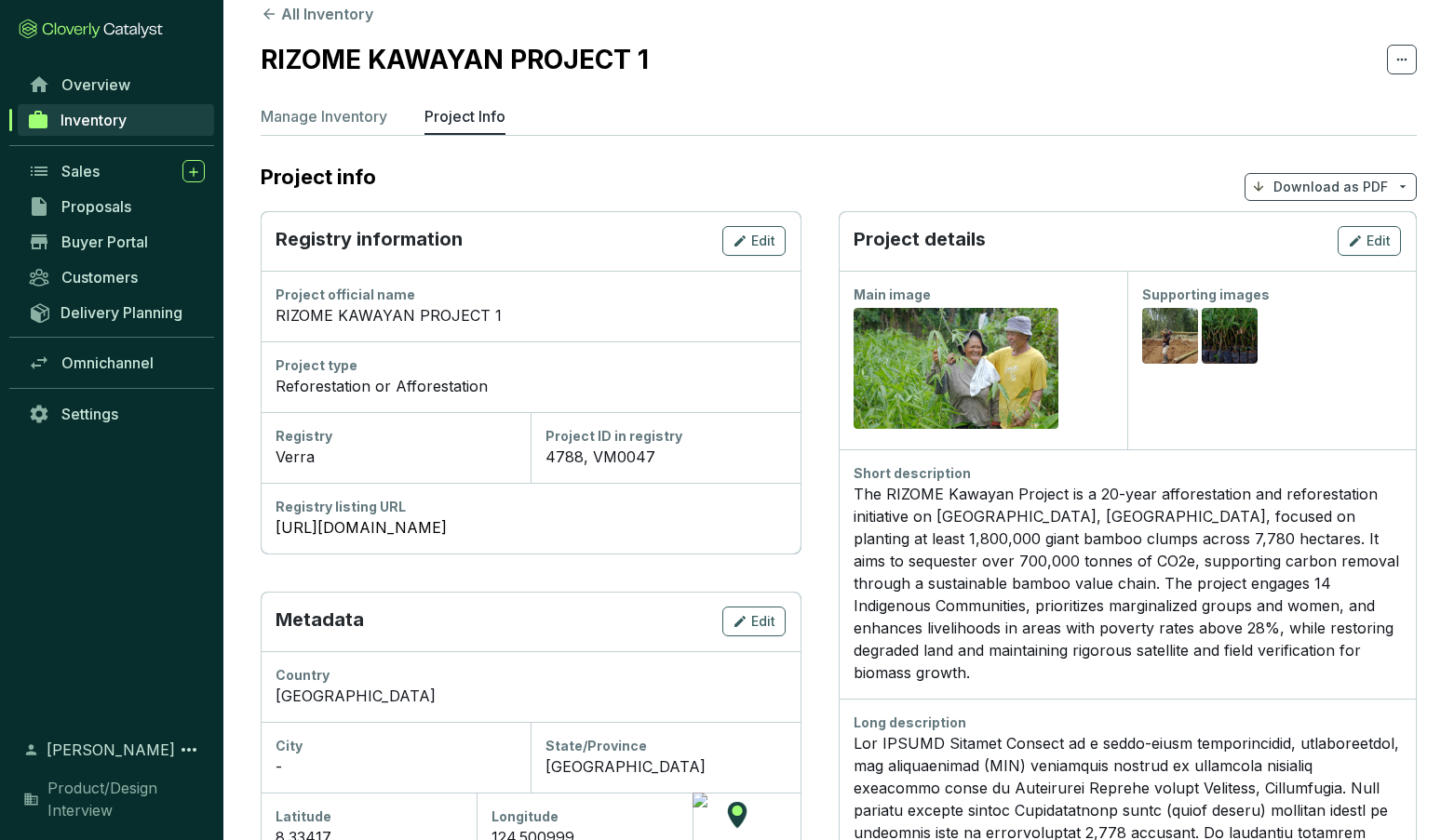
click at [696, 185] on section "Project info Download as PDF" at bounding box center [838, 187] width 1157 height 49
click at [338, 113] on p "Manage Inventory" at bounding box center [324, 116] width 127 height 23
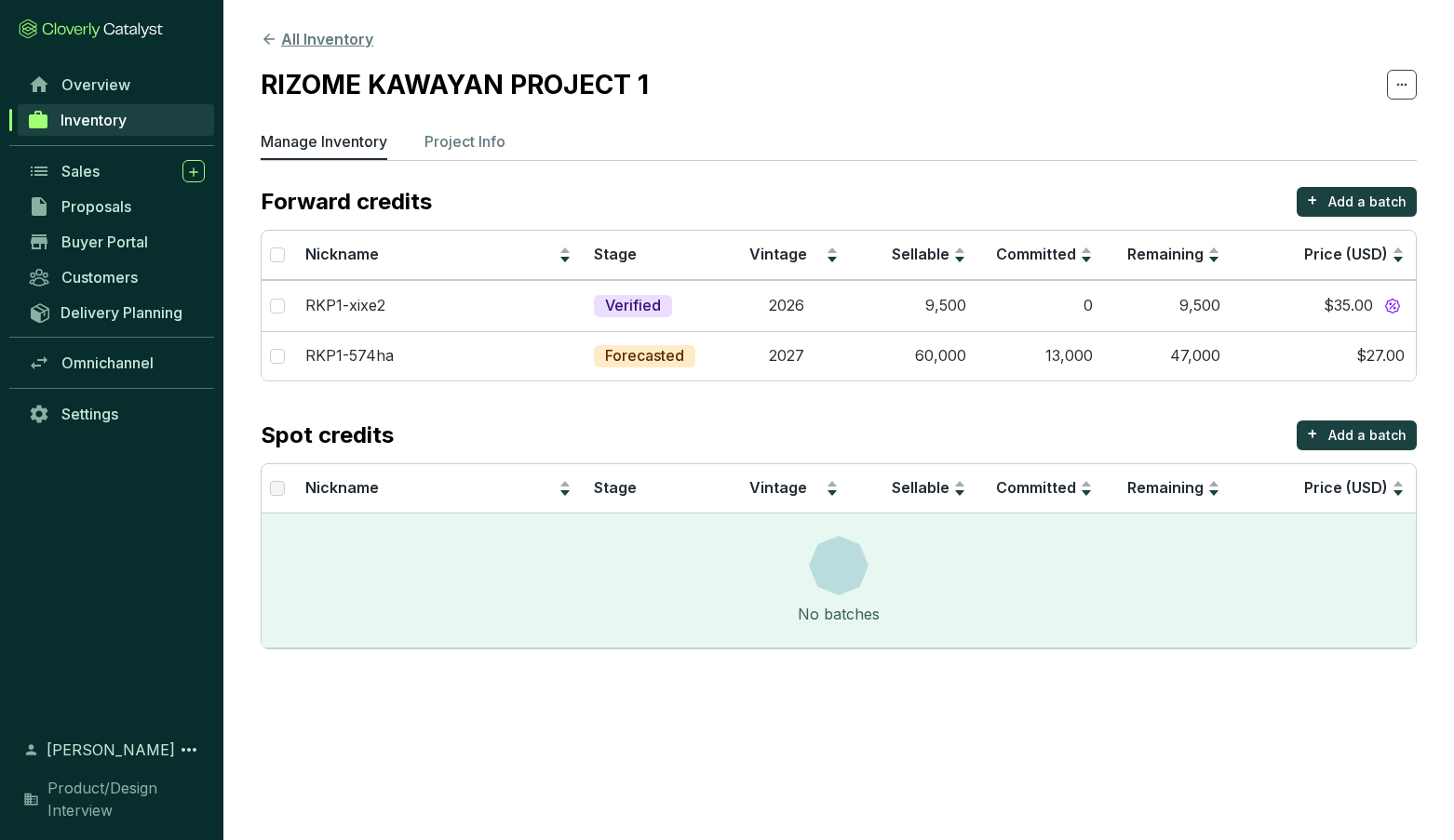
click at [270, 36] on icon at bounding box center [269, 39] width 17 height 17
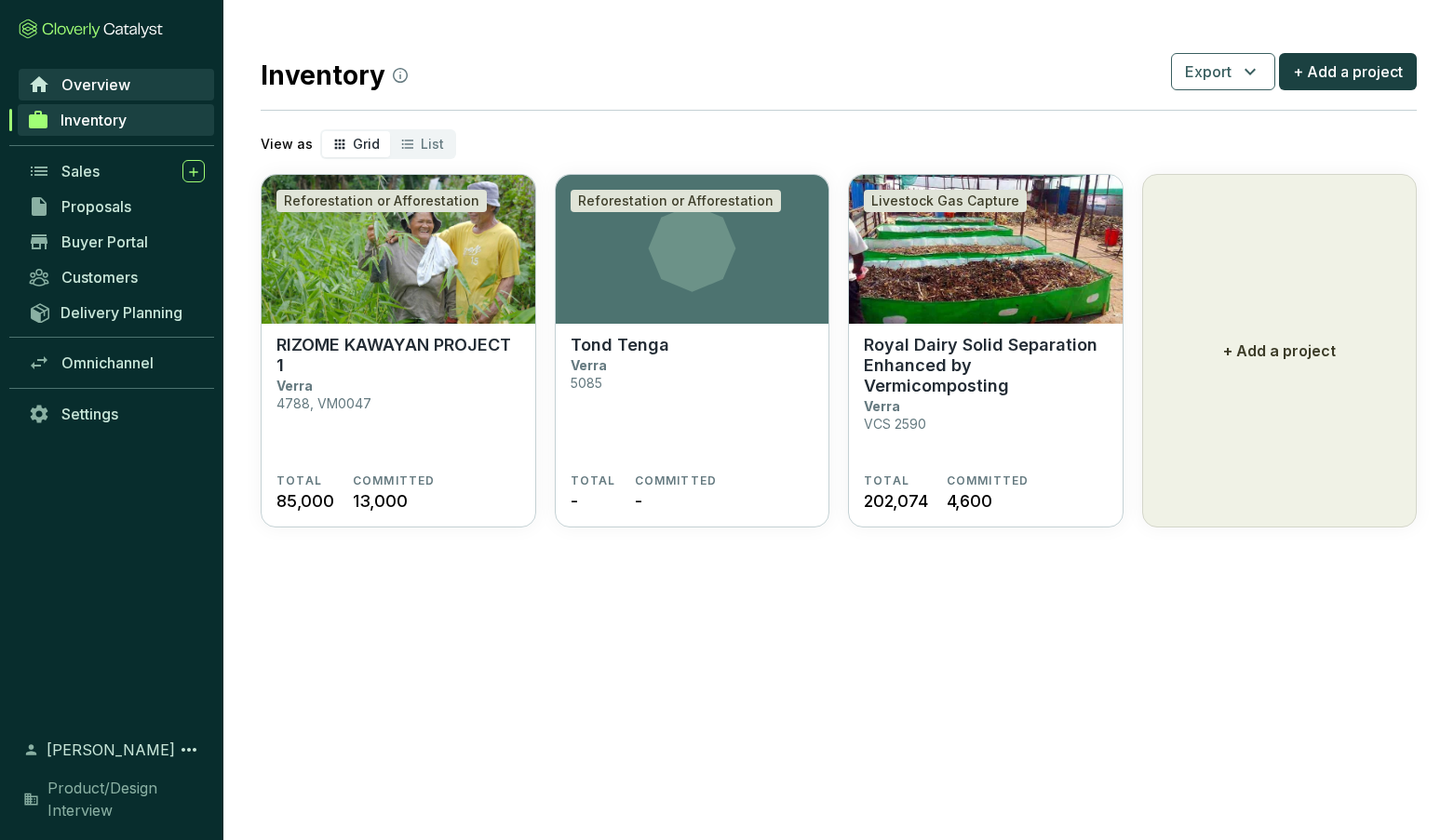
click at [99, 81] on span "Overview" at bounding box center [96, 85] width 69 height 19
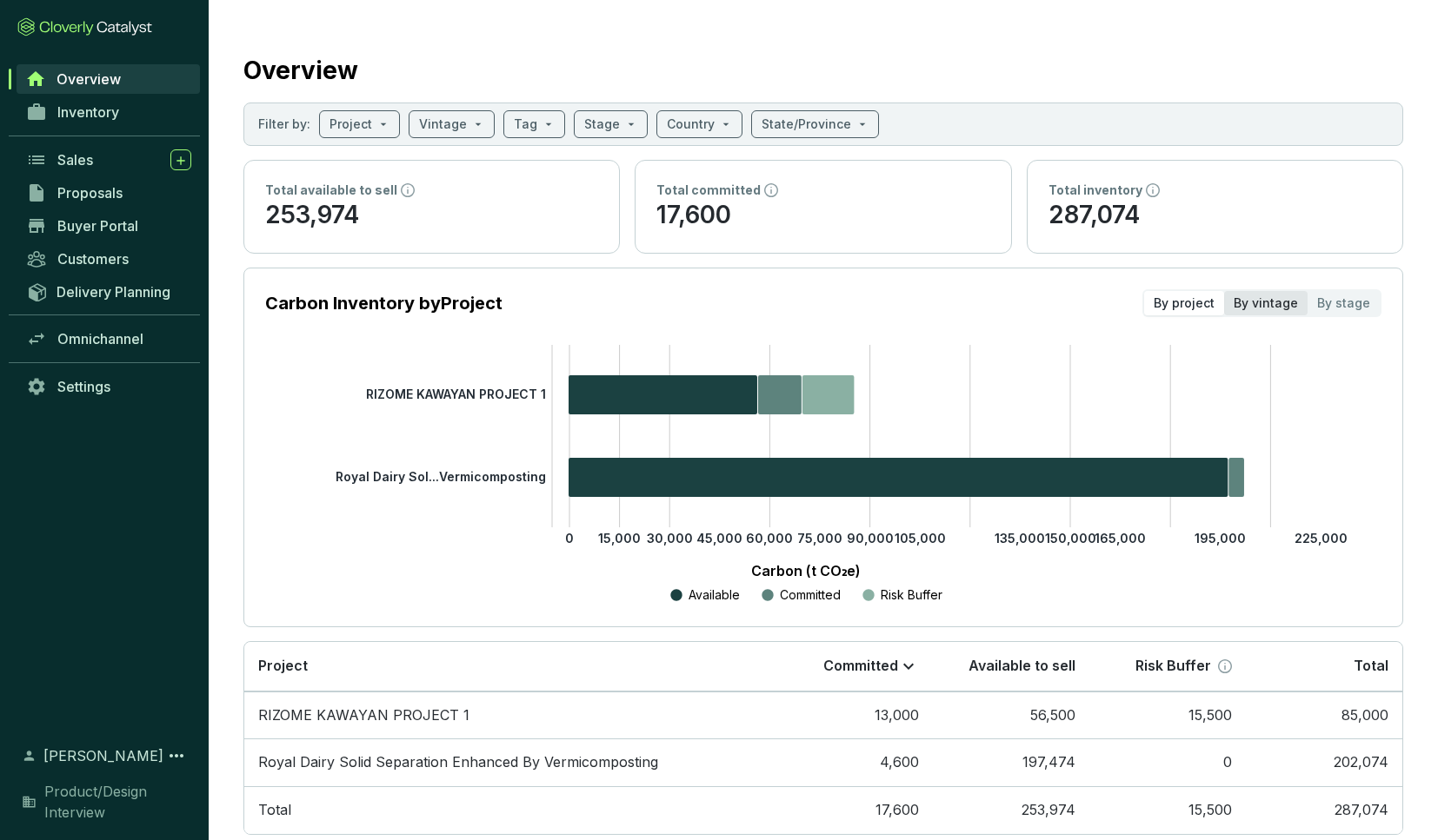
click at [1272, 302] on div "By vintage" at bounding box center [1266, 303] width 83 height 25
click at [1224, 291] on input "By vintage" at bounding box center [1224, 291] width 0 height 0
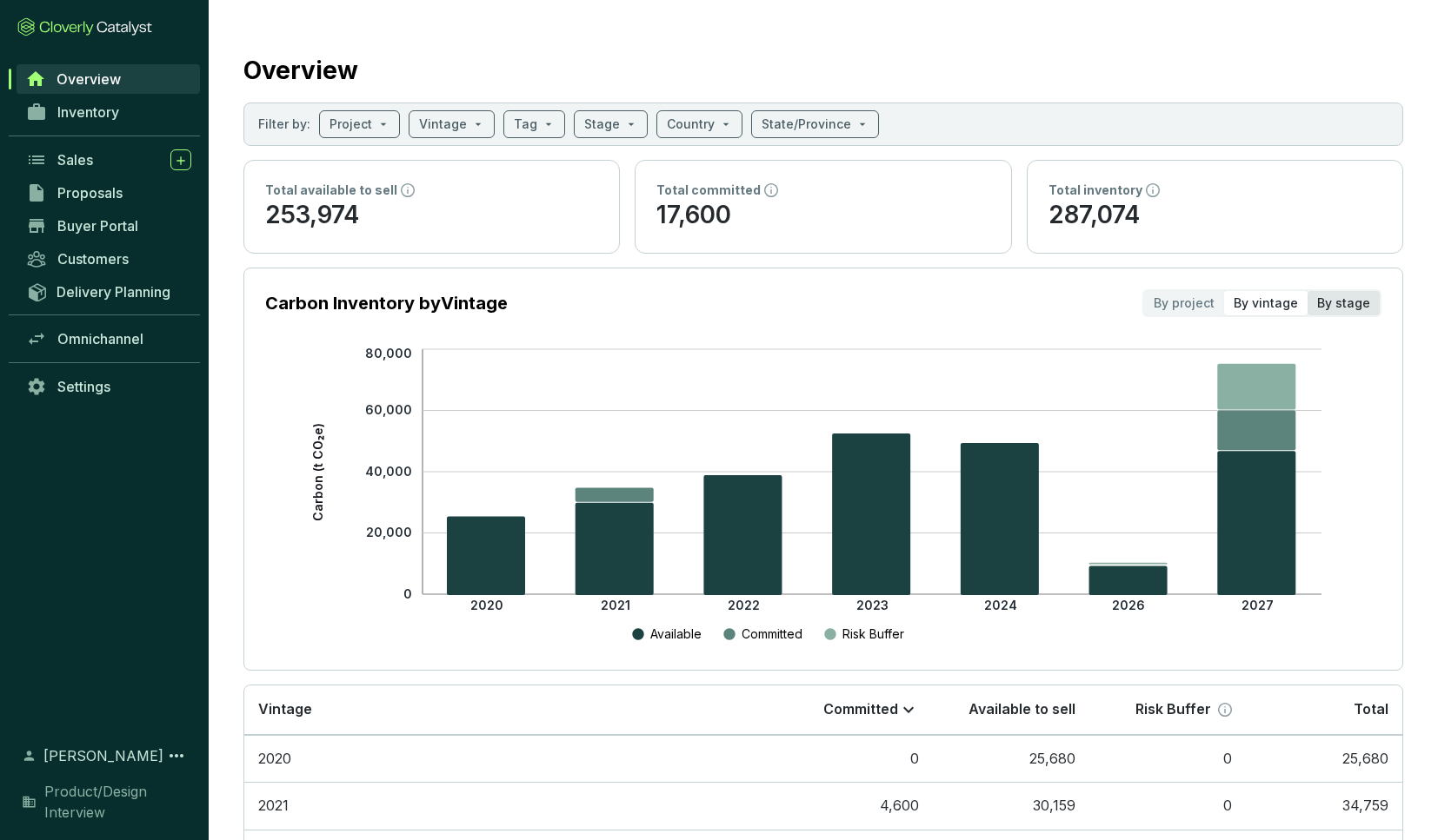
click at [1340, 309] on div "By stage" at bounding box center [1343, 303] width 73 height 25
click at [1307, 291] on input "By stage" at bounding box center [1307, 291] width 0 height 0
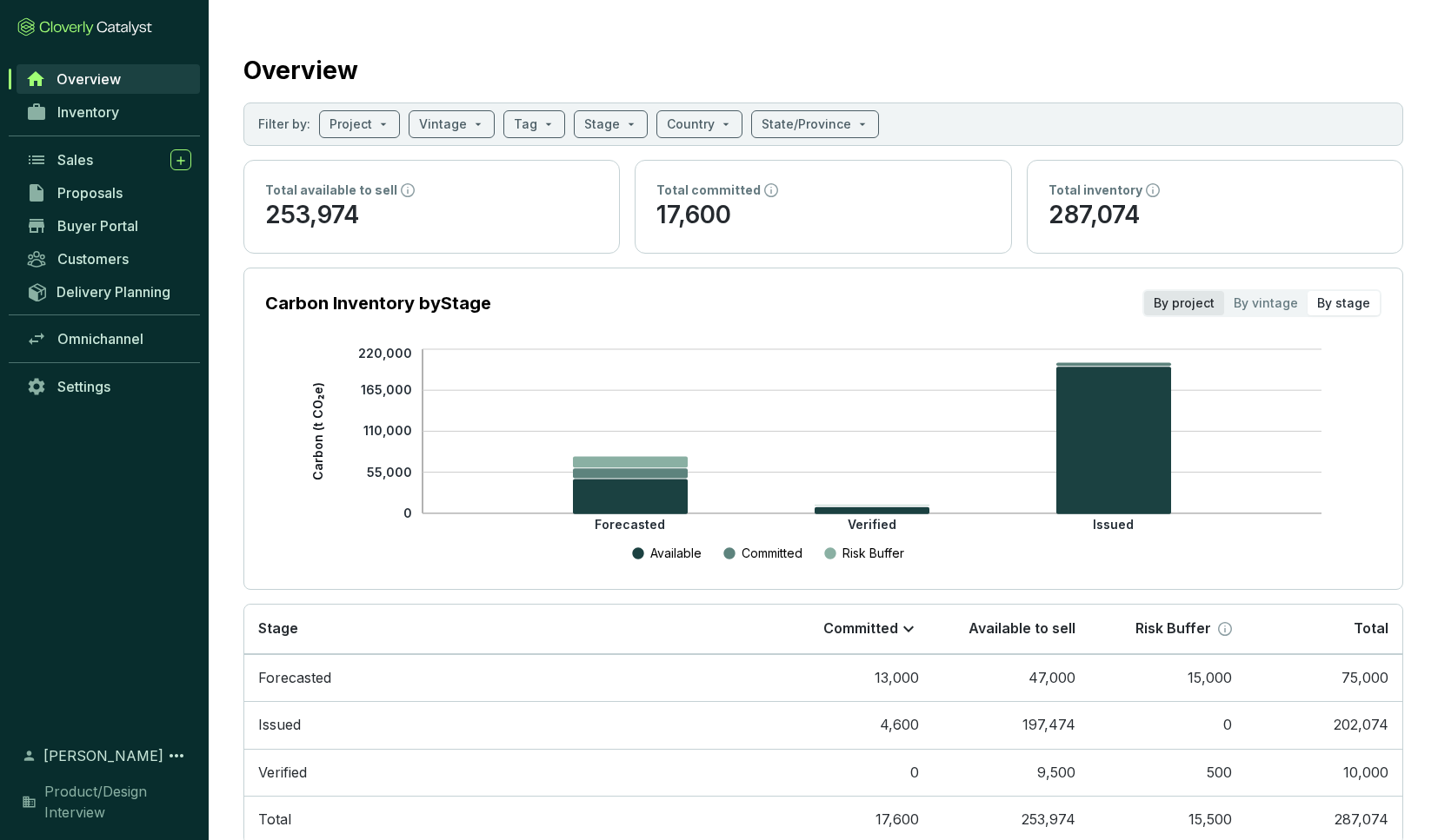
click at [1197, 309] on div "By project" at bounding box center [1183, 303] width 80 height 25
click at [1144, 291] on input "By project" at bounding box center [1144, 291] width 0 height 0
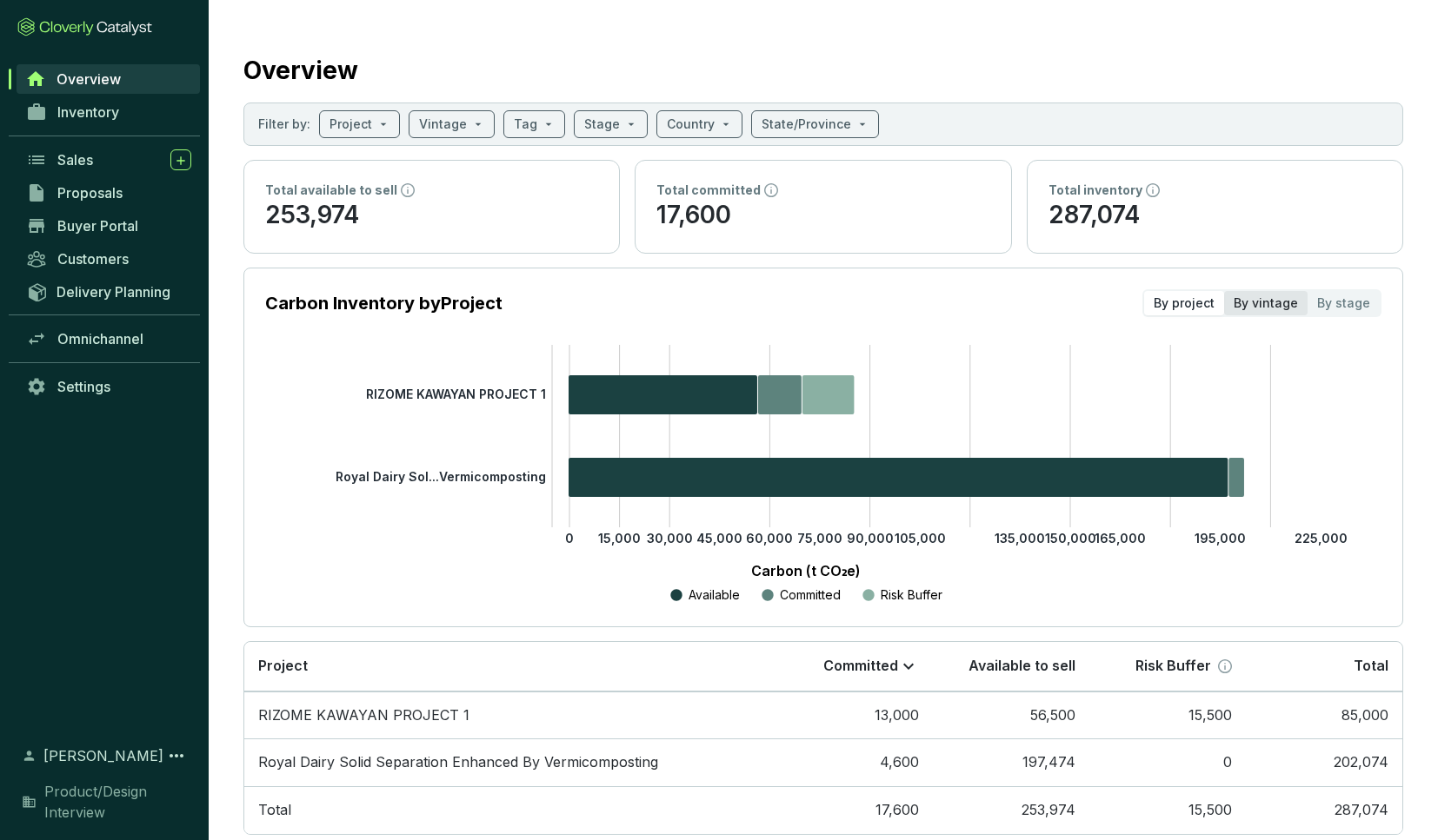
click at [1257, 309] on div "By vintage" at bounding box center [1266, 303] width 83 height 25
click at [1224, 291] on input "By vintage" at bounding box center [1224, 291] width 0 height 0
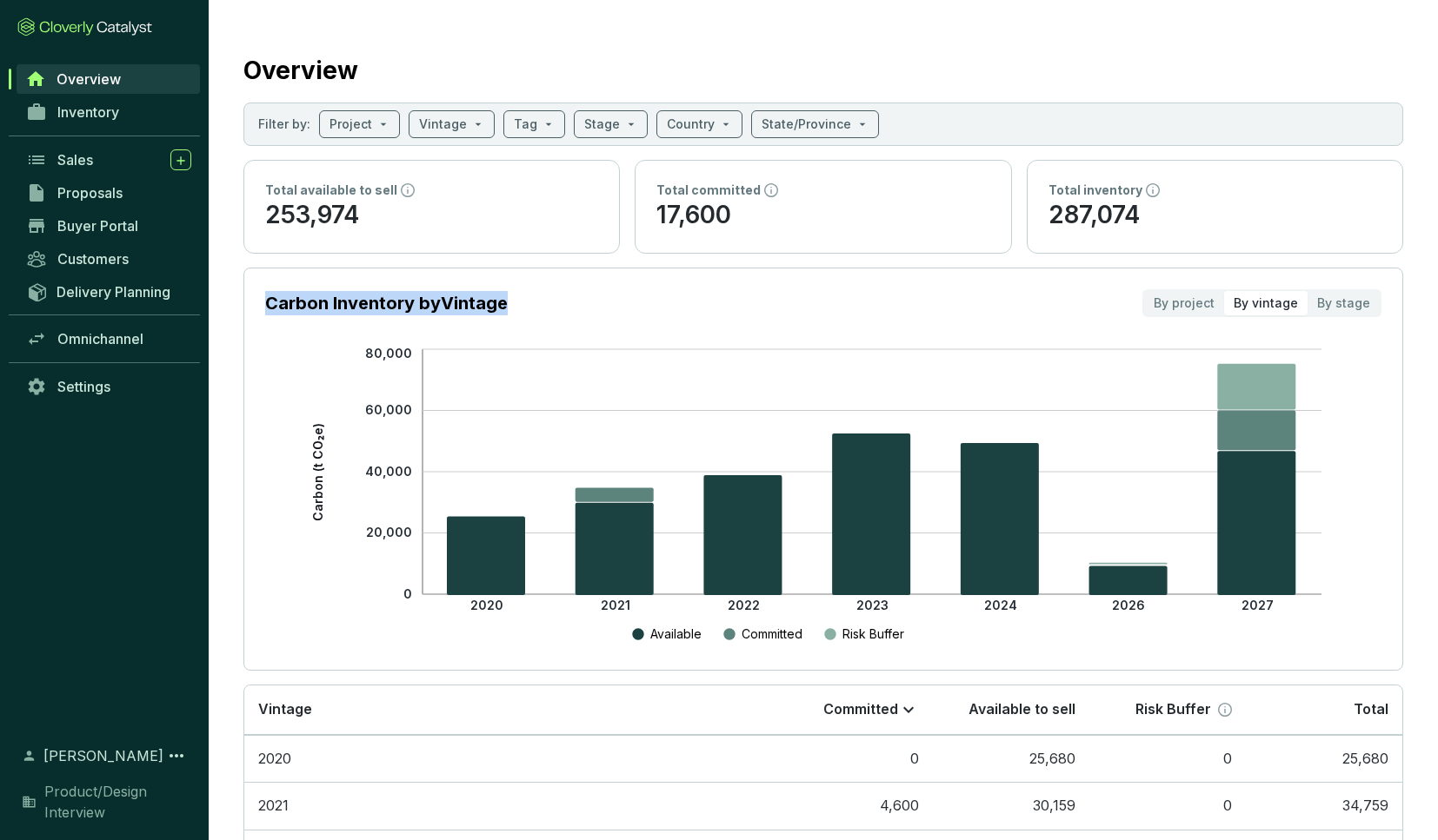
drag, startPoint x: 518, startPoint y: 302, endPoint x: 256, endPoint y: 301, distance: 262.0
click at [256, 302] on section "Carbon Inventory by Vintage By project By vintage By stage 2020 2021 2022 2023 …" at bounding box center [822, 470] width 1159 height 403
copy p "Carbon Inventory by Vintage"
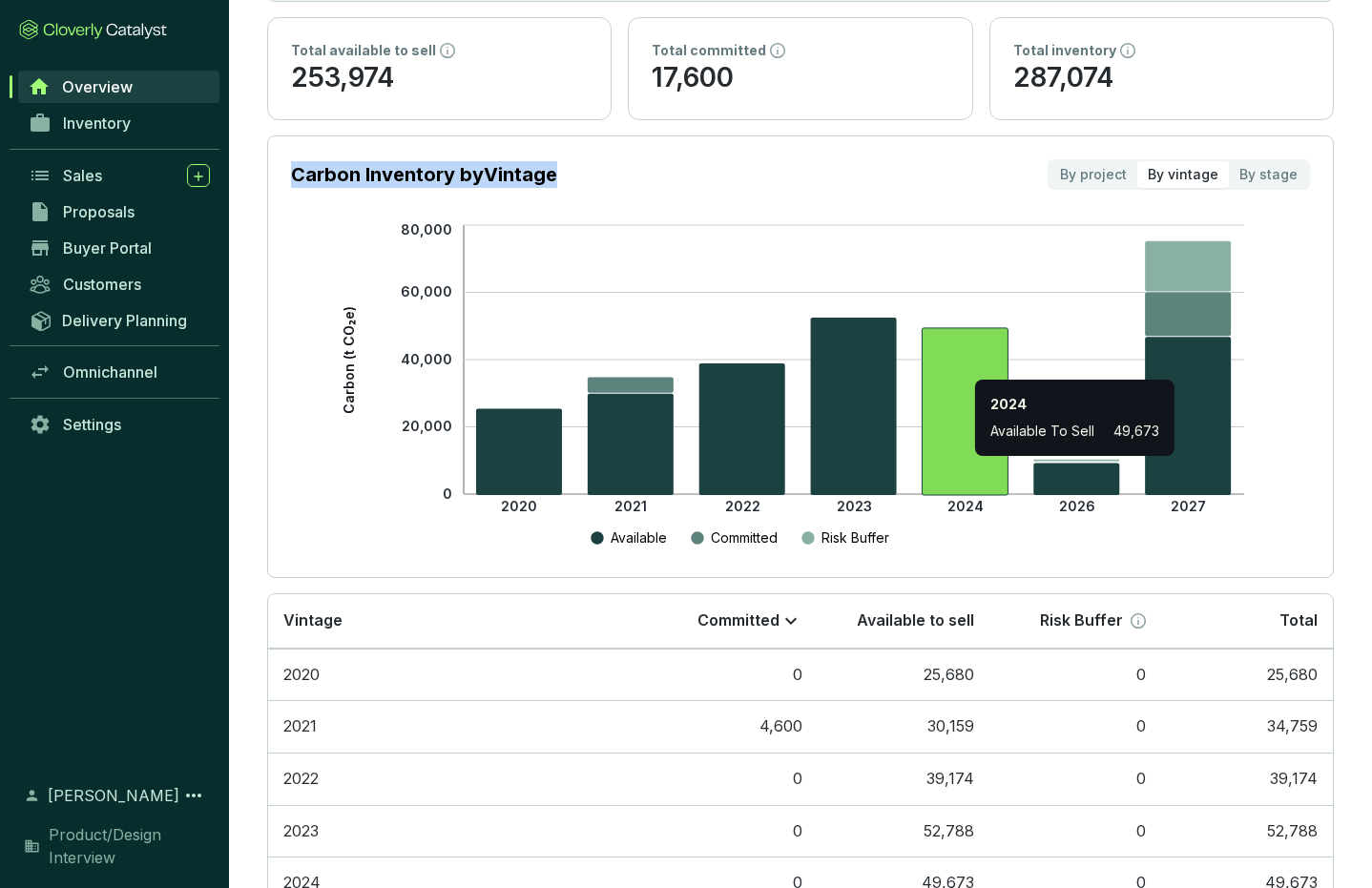
scroll to position [157, 0]
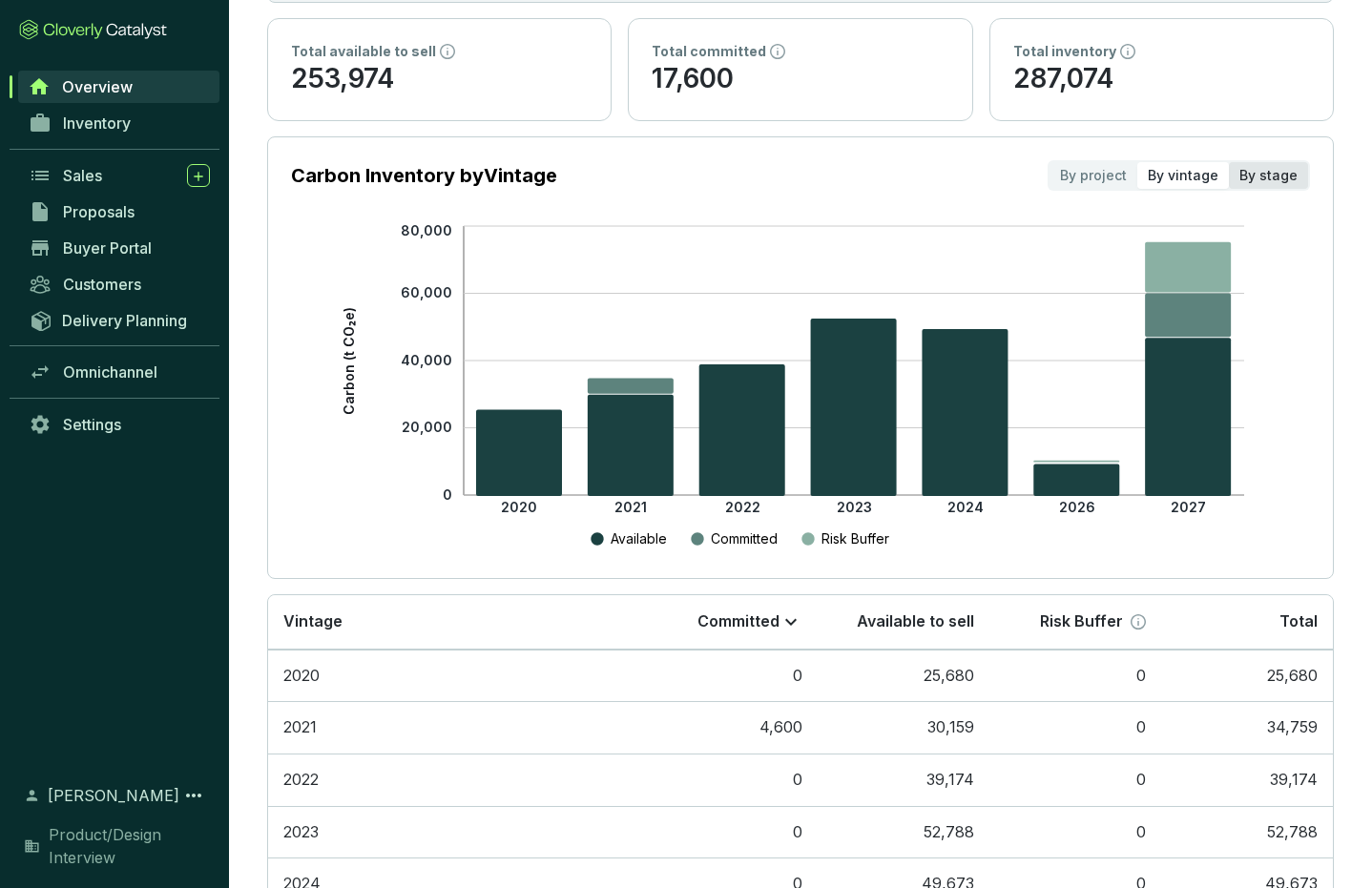
click at [1272, 172] on div "By stage" at bounding box center [1269, 176] width 80 height 27
click at [1229, 162] on input "By stage" at bounding box center [1229, 162] width 0 height 0
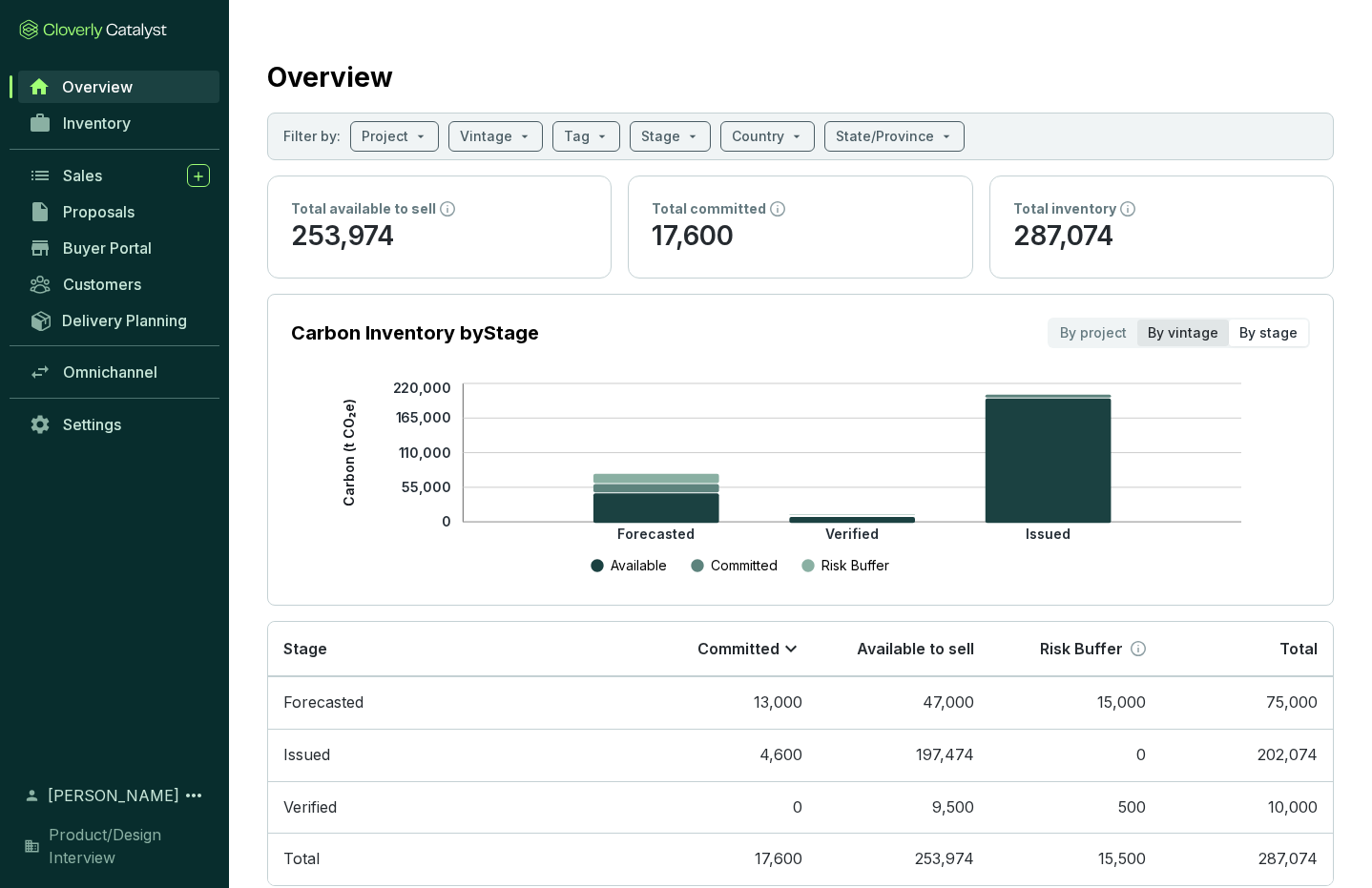
click at [1176, 334] on div "By vintage" at bounding box center [1183, 333] width 91 height 27
click at [1137, 319] on input "By vintage" at bounding box center [1137, 319] width 0 height 0
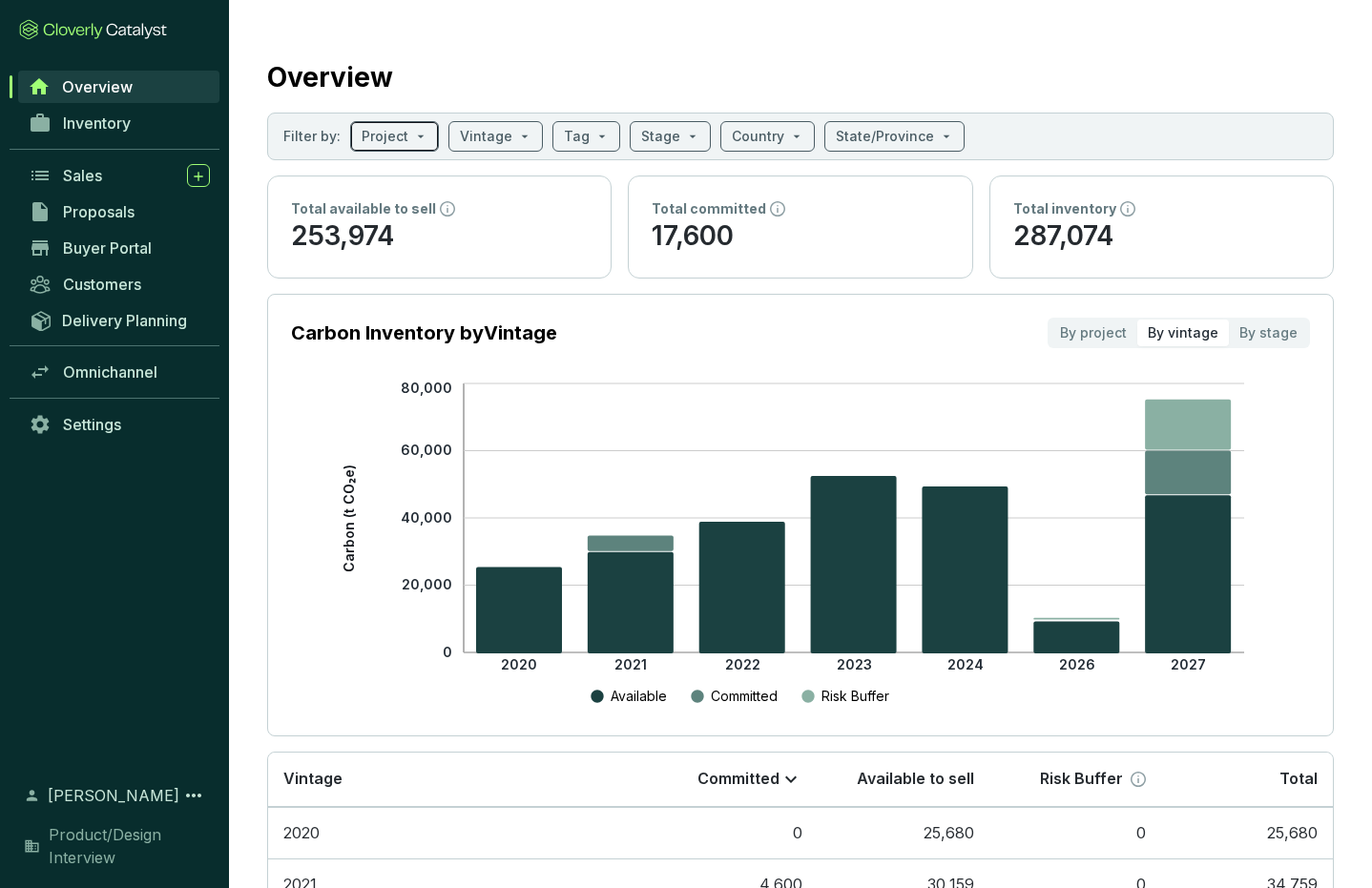
click at [416, 136] on span at bounding box center [394, 136] width 66 height 28
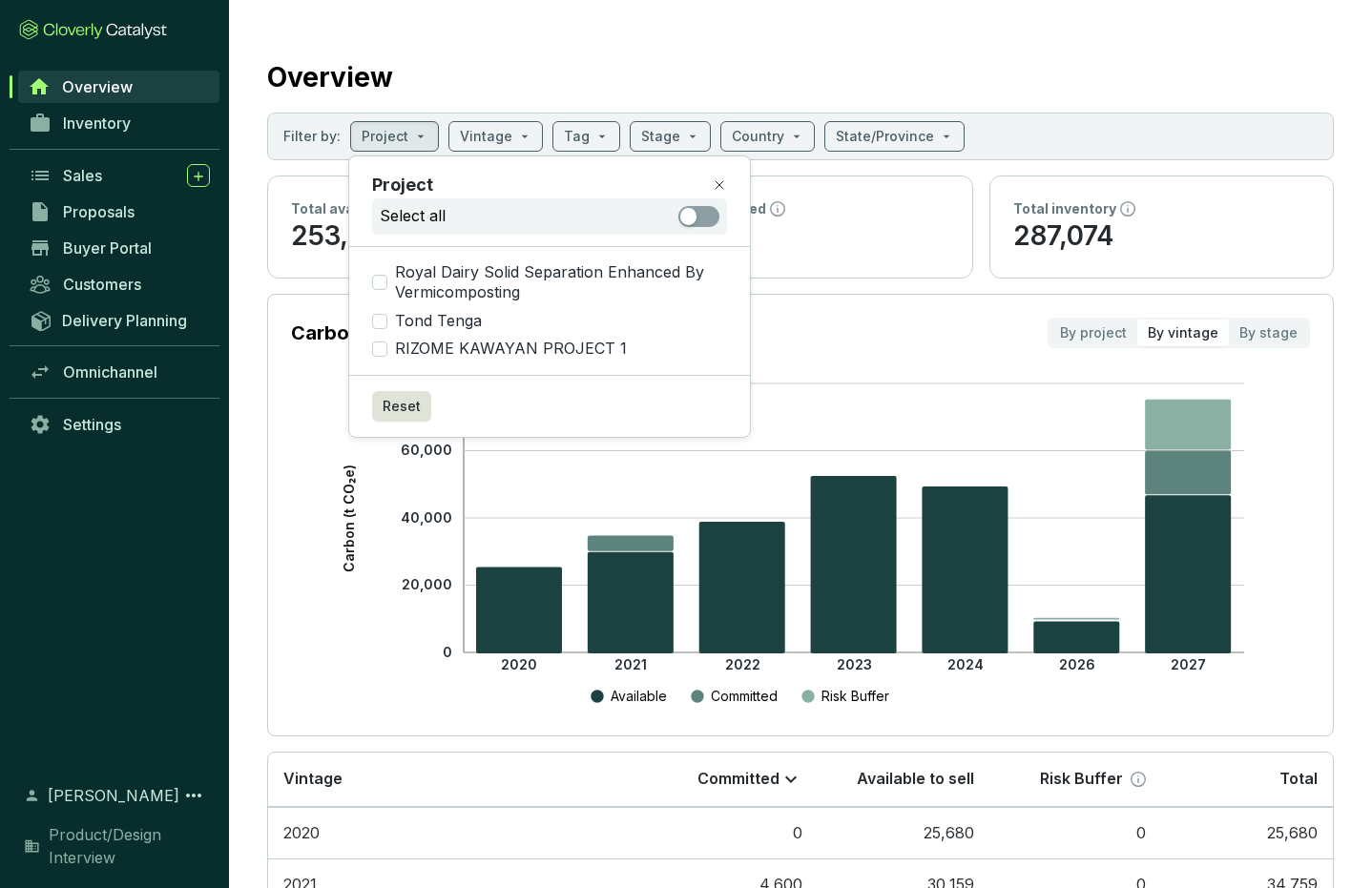
click at [245, 142] on section "Overview Filter by: Project Vintage Tag Stage Country State/Province Total avai…" at bounding box center [800, 637] width 1143 height 1274
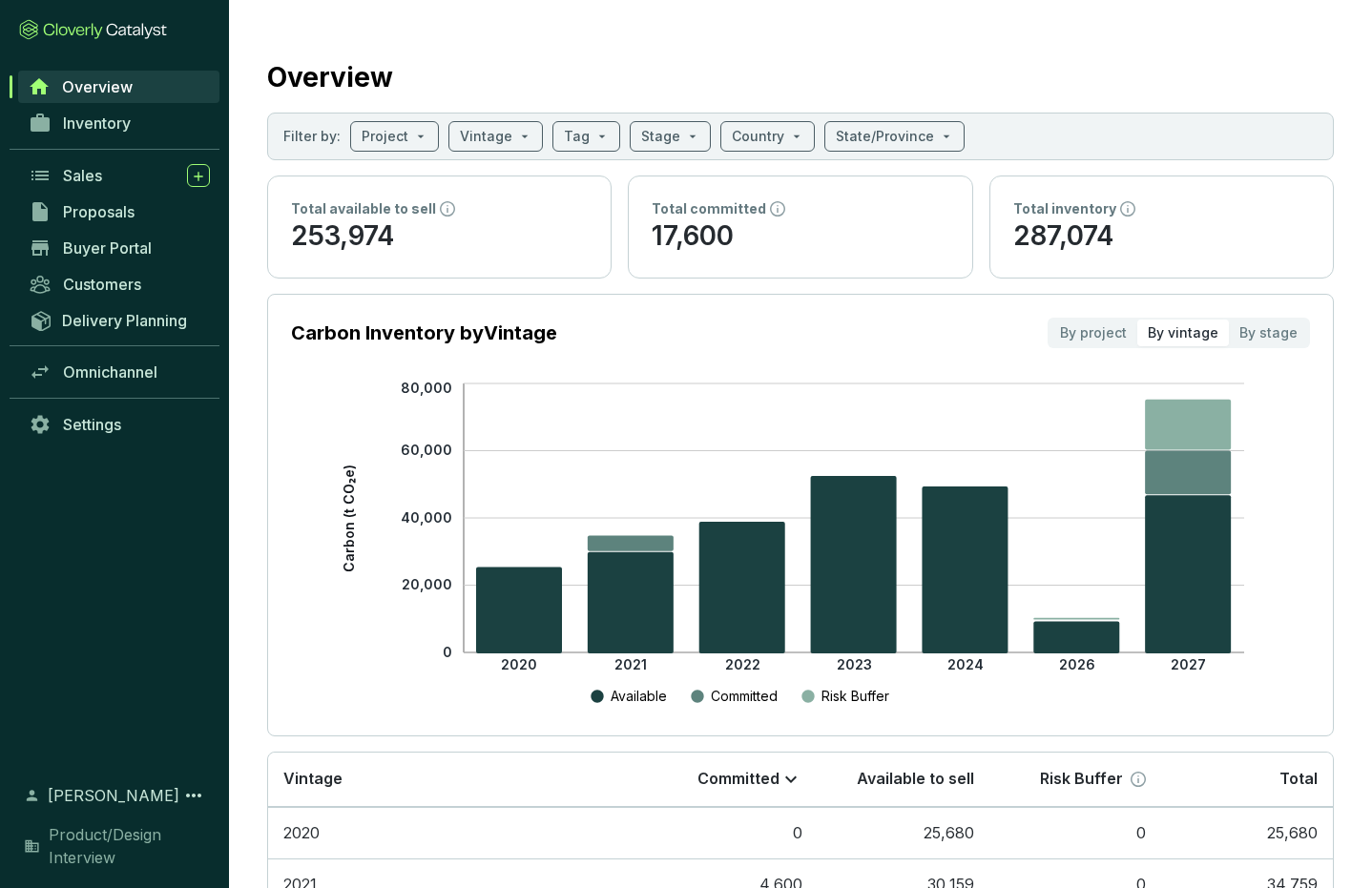
click at [121, 27] on icon at bounding box center [122, 31] width 8 height 9
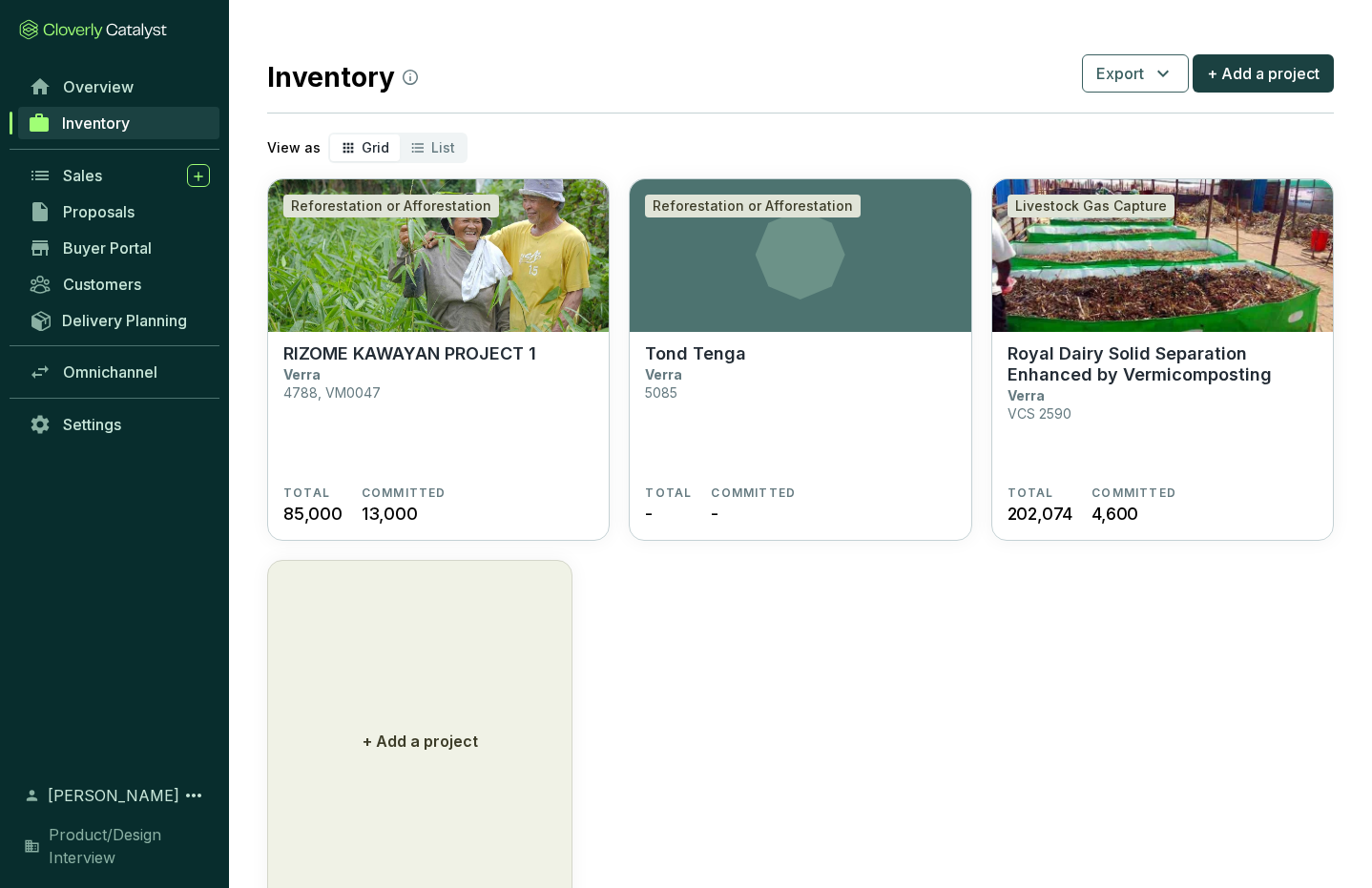
click at [122, 28] on icon at bounding box center [93, 30] width 148 height 21
click at [75, 25] on icon at bounding box center [93, 30] width 148 height 21
click at [91, 28] on icon at bounding box center [73, 32] width 59 height 16
click at [1089, 357] on p "Royal Dairy Solid Separation Enhanced by Vermicomposting" at bounding box center [1162, 364] width 310 height 42
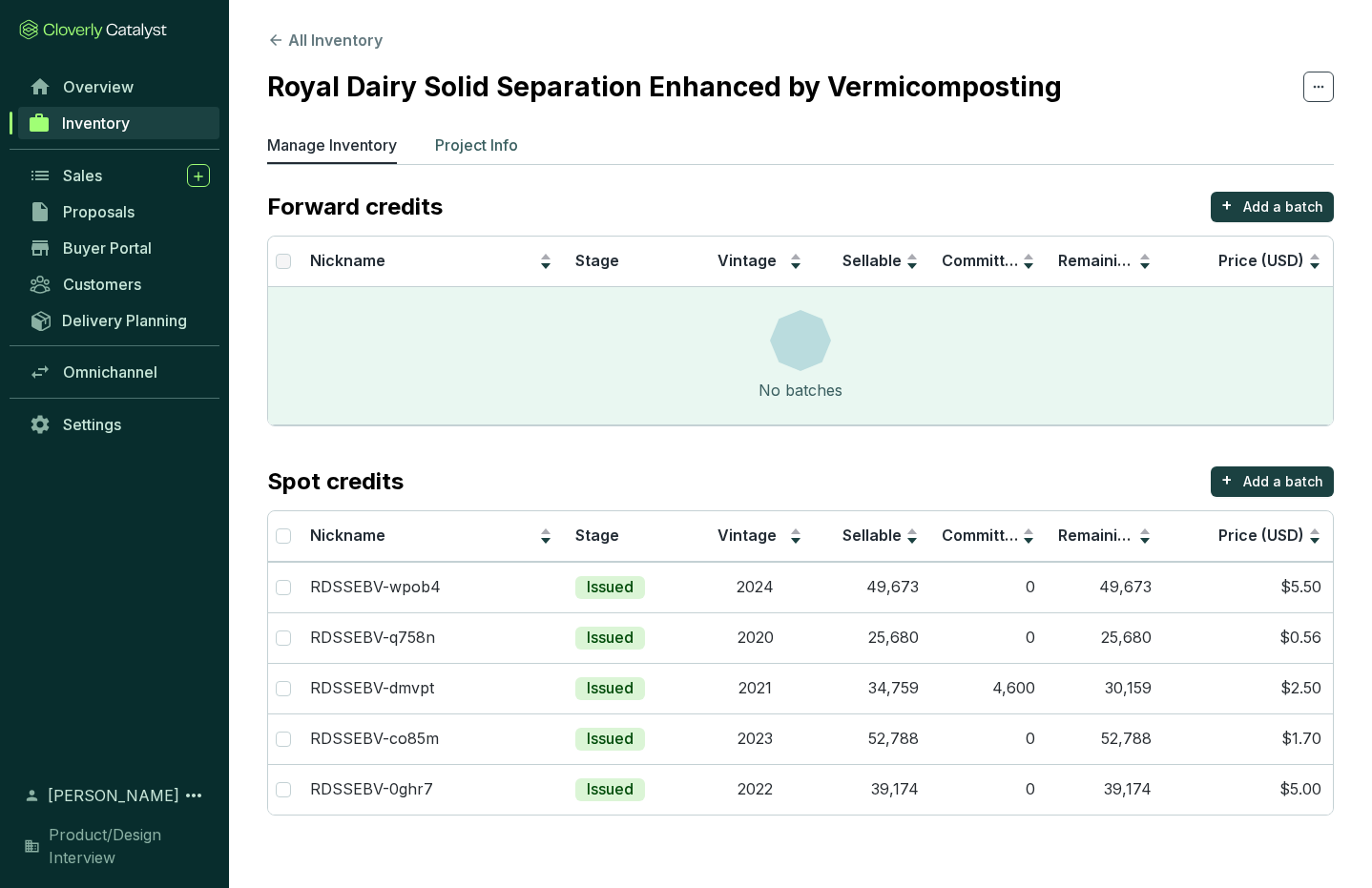
click at [471, 146] on p "Project Info" at bounding box center [477, 146] width 84 height 23
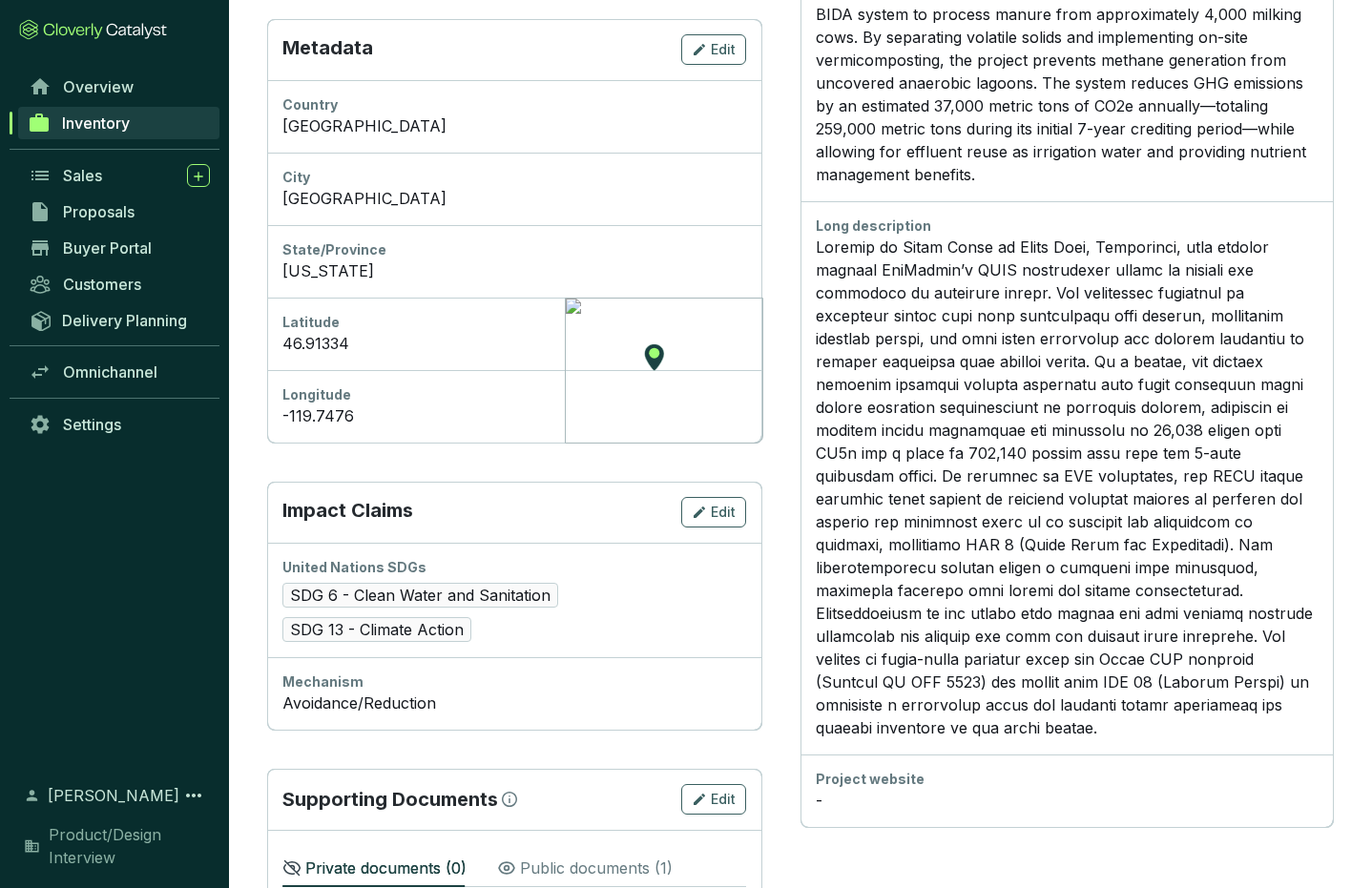
scroll to position [771, 0]
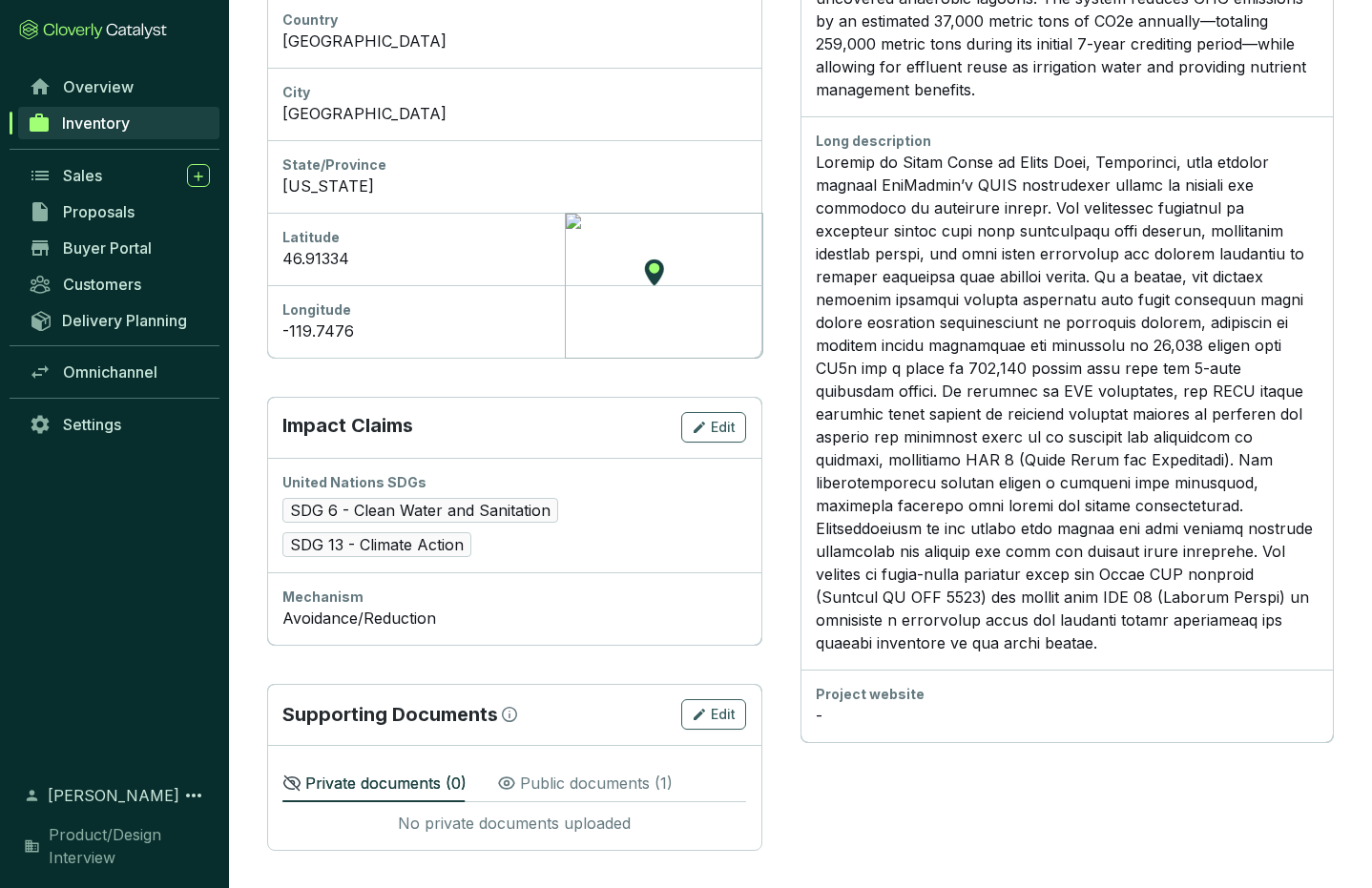
click at [587, 787] on p "Public documents ( 1 )" at bounding box center [596, 783] width 152 height 23
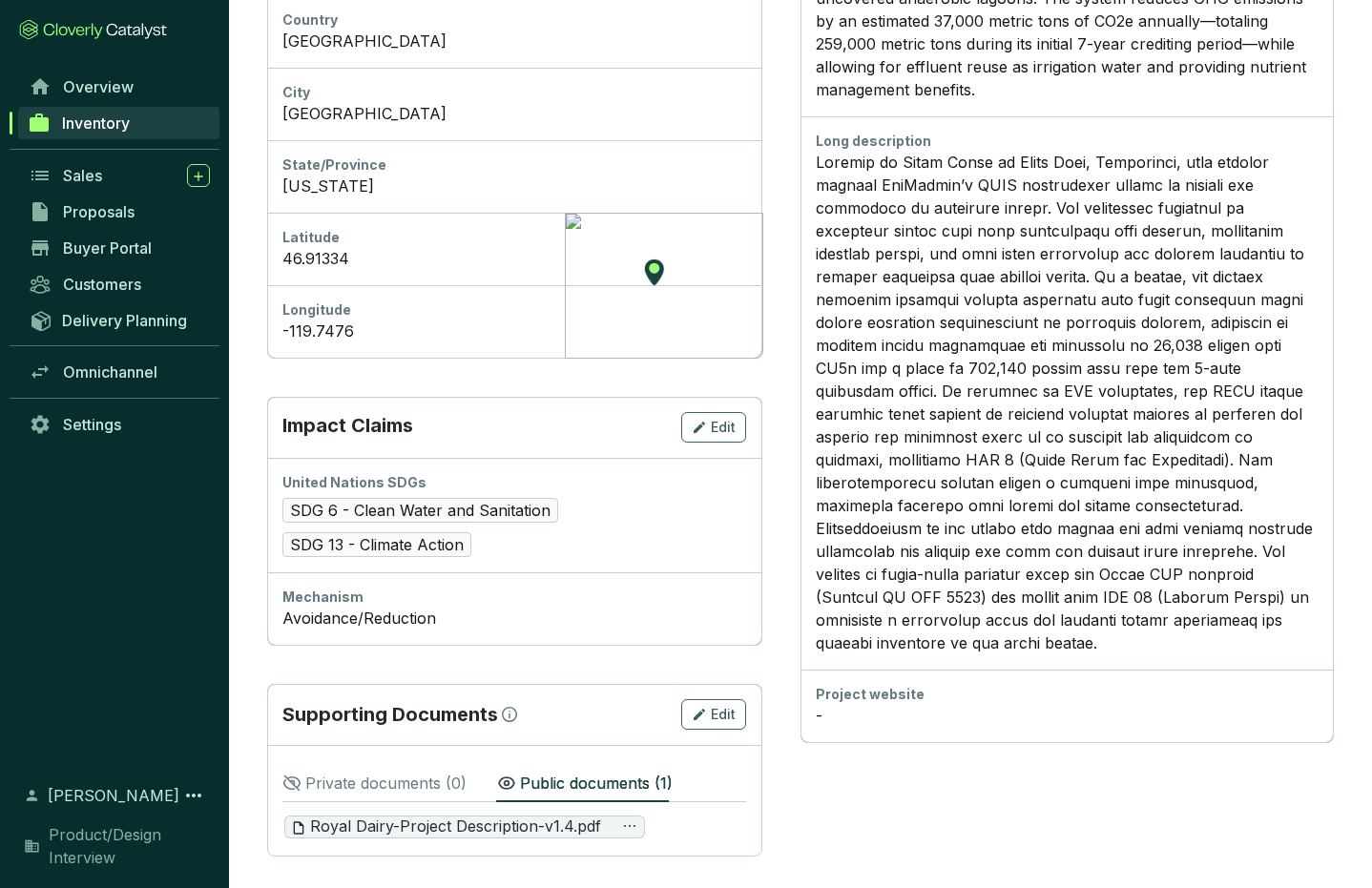
scroll to position [776, 0]
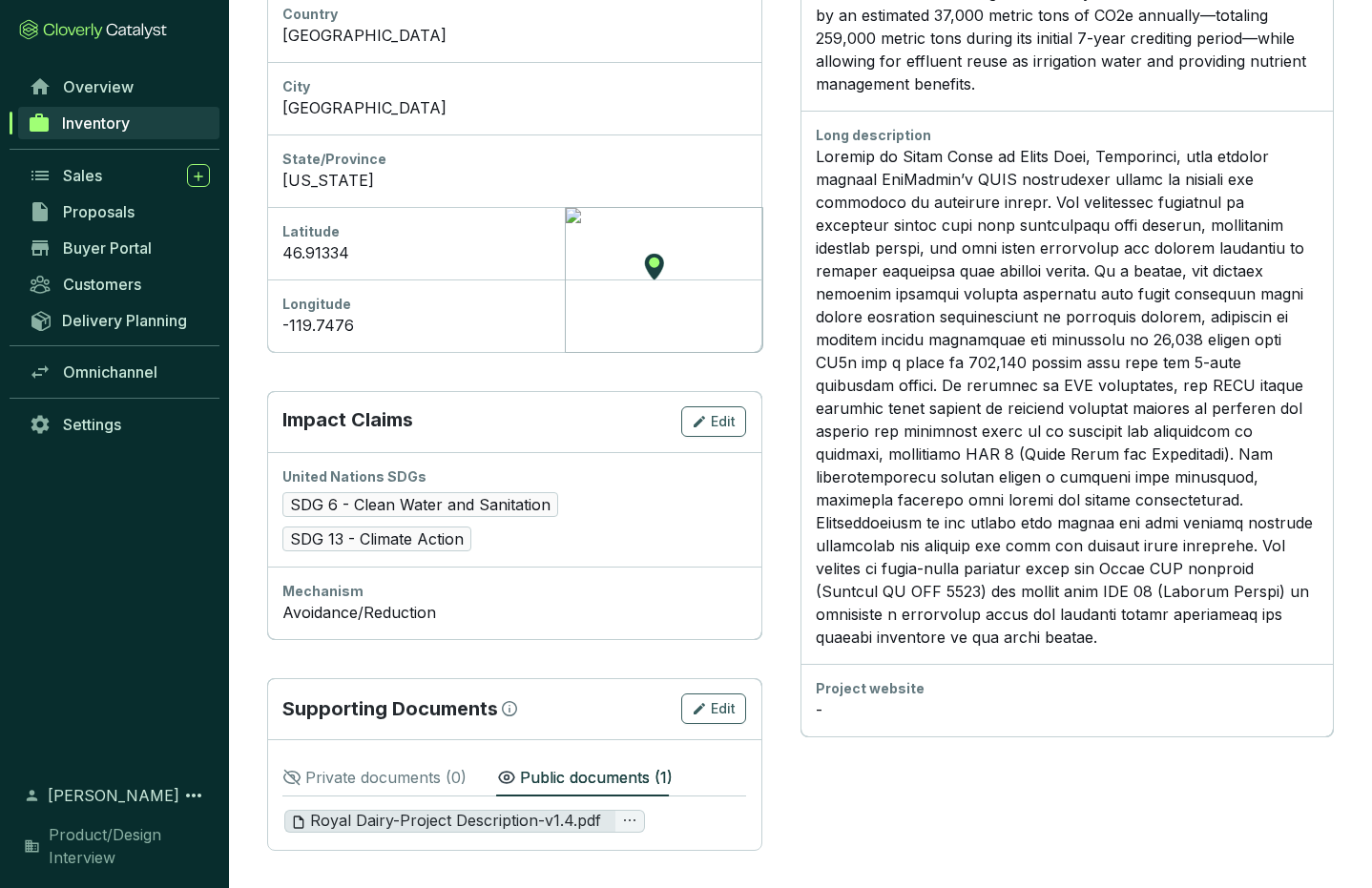
click at [532, 825] on span "Royal Dairy-Project Description-v1.4.pdf" at bounding box center [446, 821] width 310 height 21
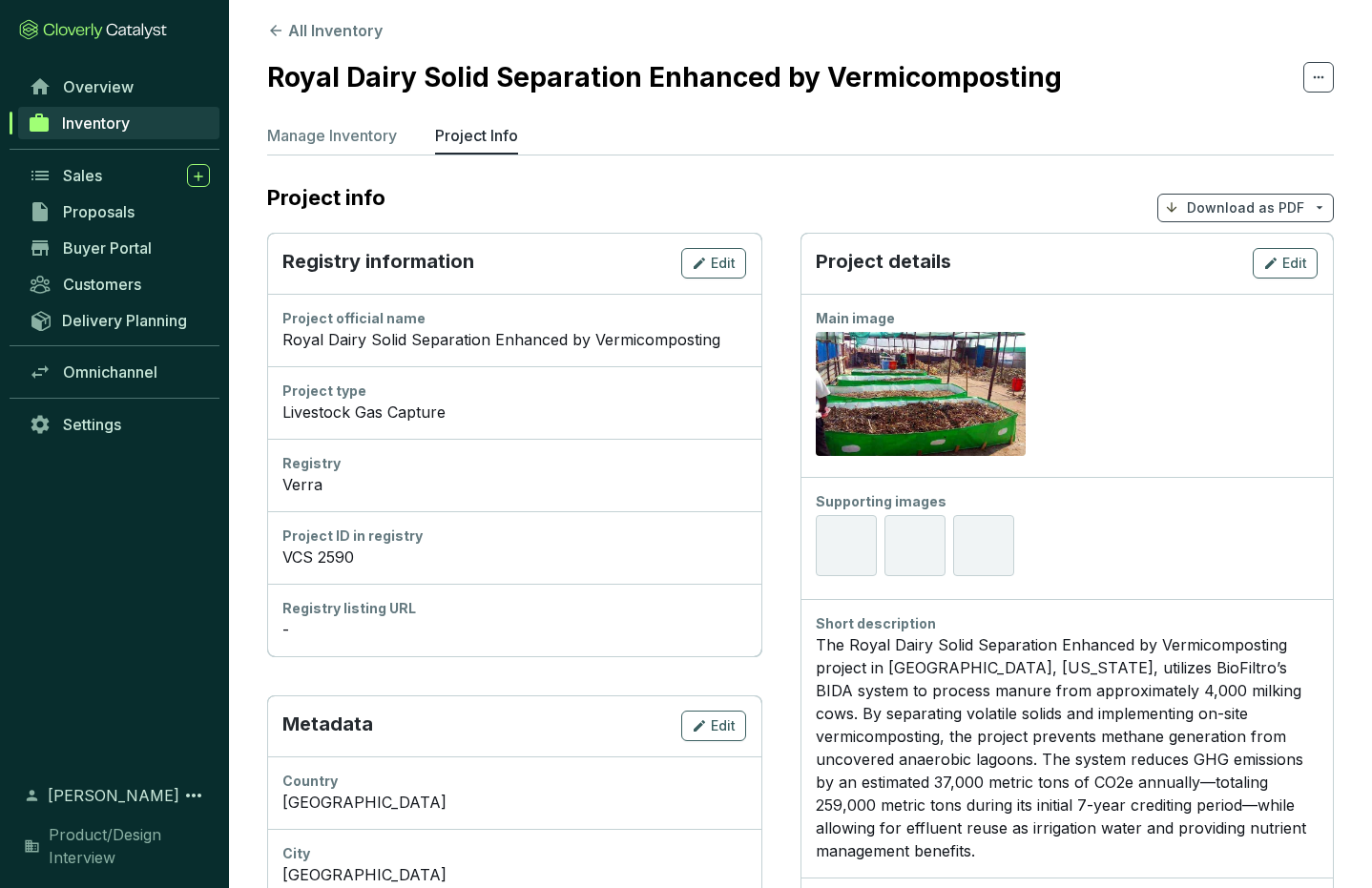
scroll to position [0, 0]
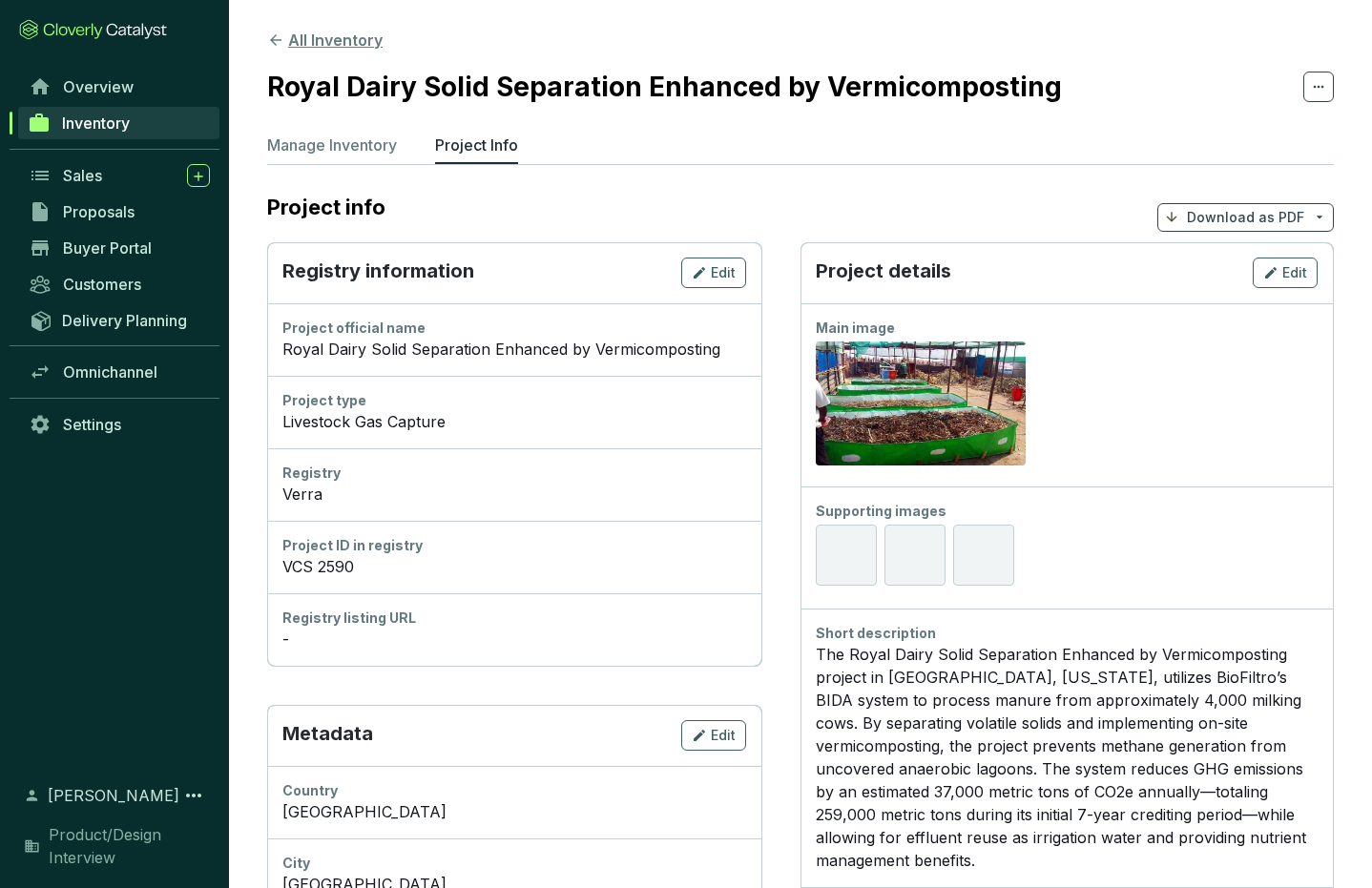
click at [275, 37] on icon at bounding box center [276, 40] width 17 height 17
